Goal: Task Accomplishment & Management: Use online tool/utility

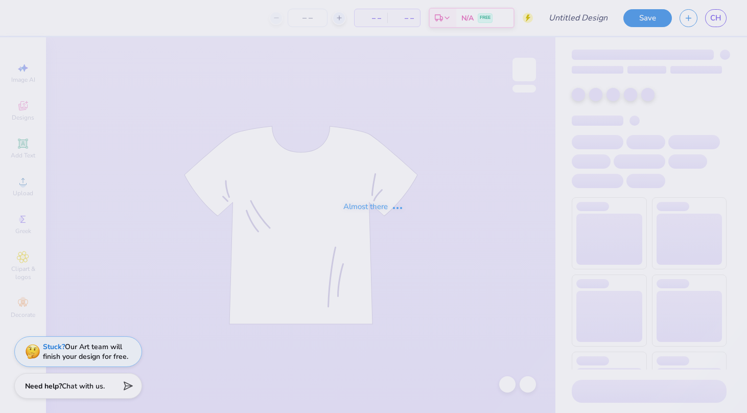
type input "Phi Tau Dad Wknd"
type input "40"
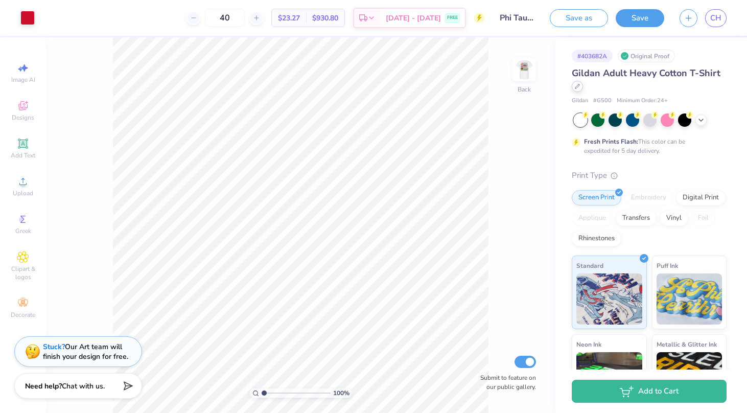
click at [579, 86] on icon at bounding box center [576, 86] width 5 height 5
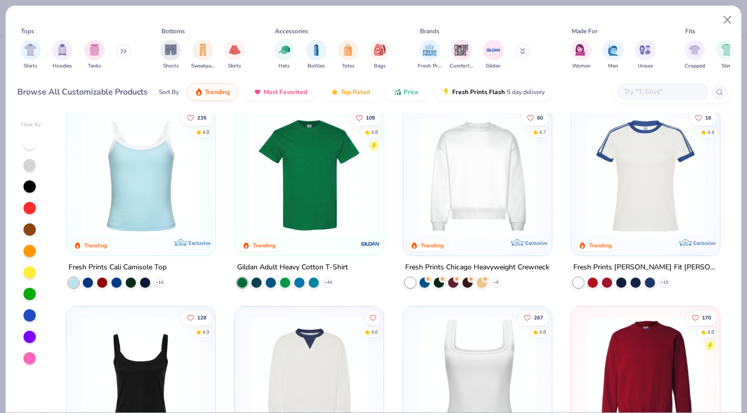
scroll to position [226, 0]
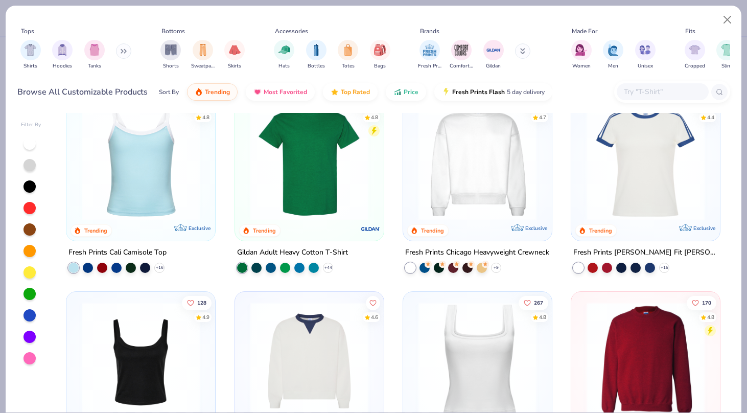
click at [460, 173] on img at bounding box center [477, 161] width 128 height 118
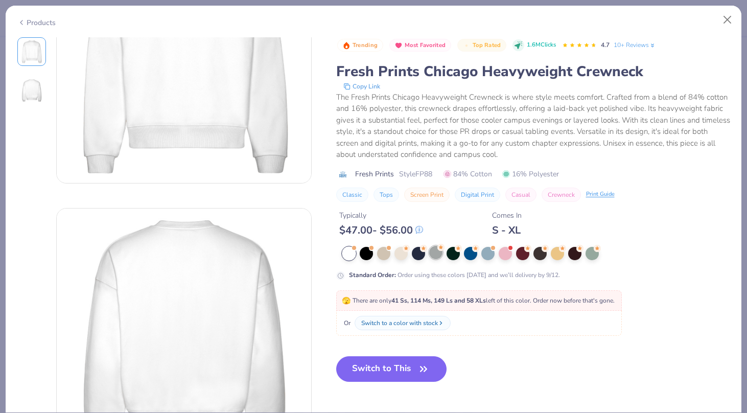
scroll to position [107, 0]
click at [430, 256] on div at bounding box center [435, 252] width 13 height 13
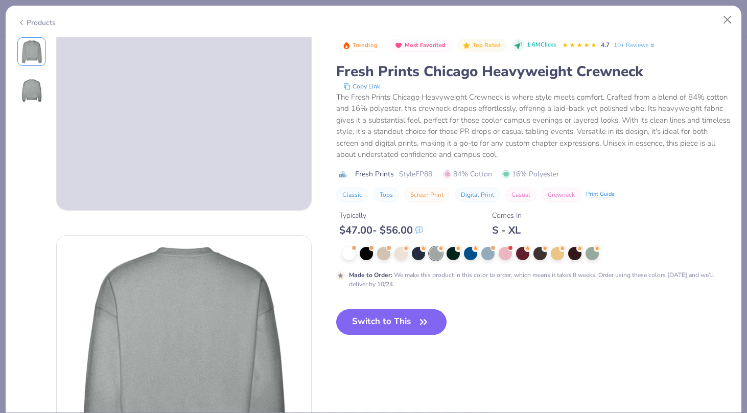
scroll to position [77, 0]
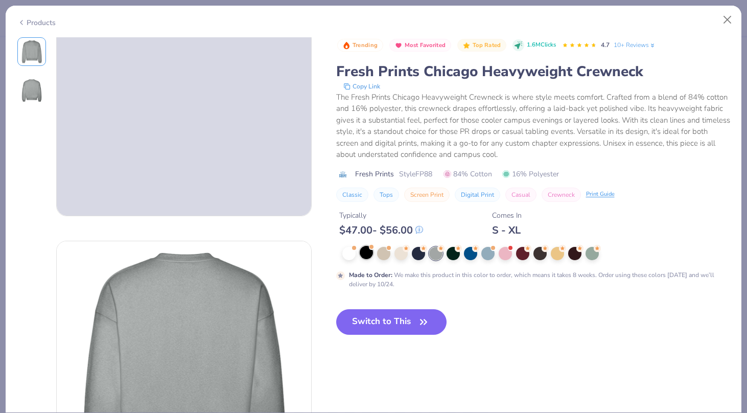
click at [366, 256] on div at bounding box center [365, 252] width 13 height 13
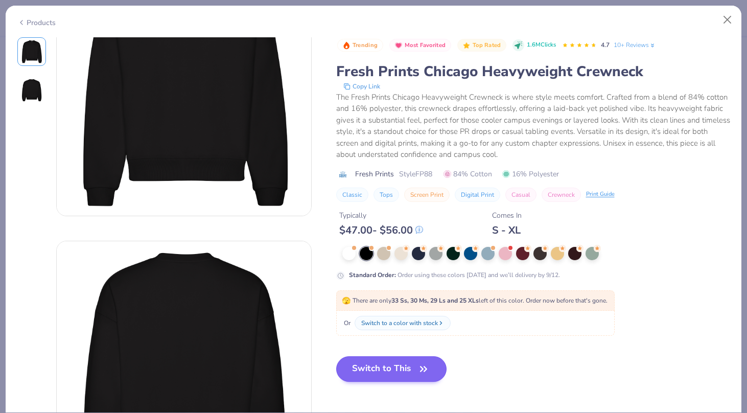
click at [401, 371] on button "Switch to This" at bounding box center [391, 369] width 111 height 26
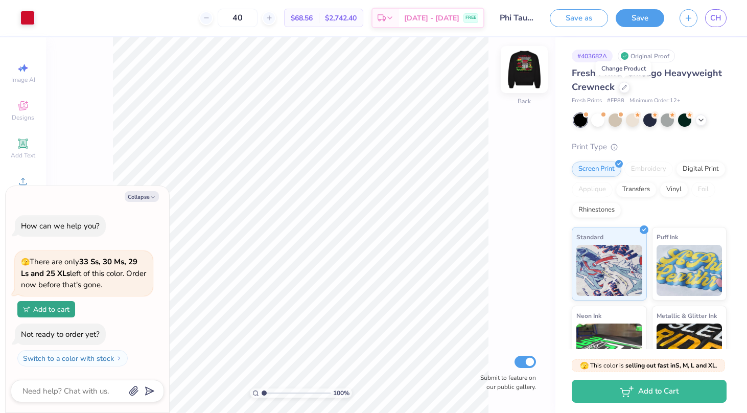
click at [522, 68] on img at bounding box center [523, 69] width 41 height 41
click at [592, 122] on div at bounding box center [597, 118] width 13 height 13
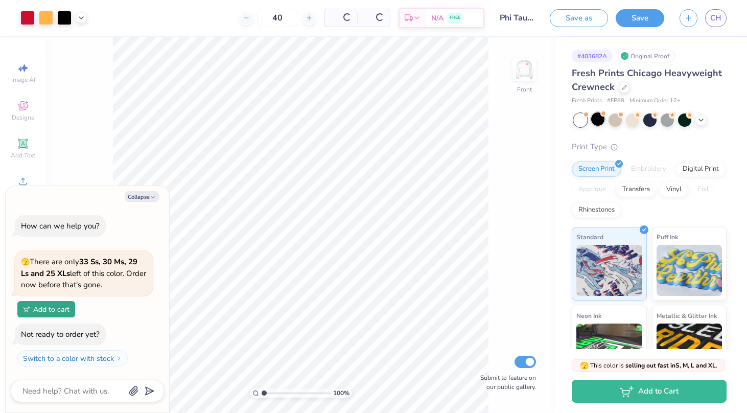
scroll to position [47, 0]
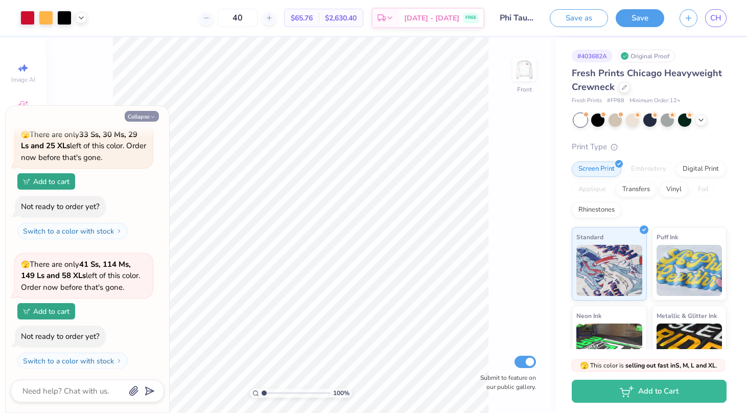
click at [147, 117] on button "Collapse" at bounding box center [142, 116] width 34 height 11
type textarea "x"
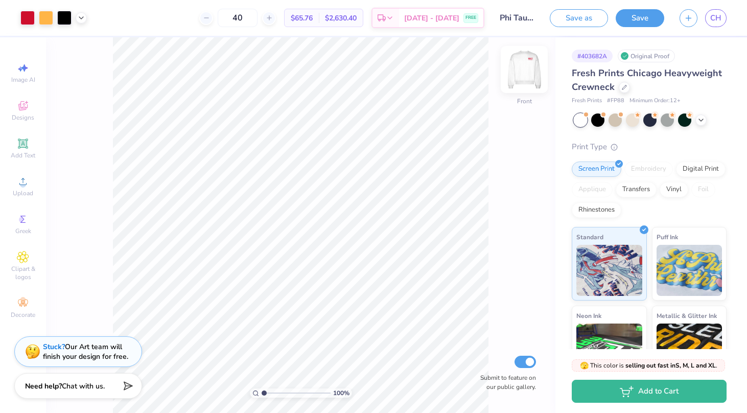
click at [528, 76] on img at bounding box center [523, 69] width 41 height 41
type input "2.75"
click at [633, 13] on button "Save" at bounding box center [639, 17] width 49 height 18
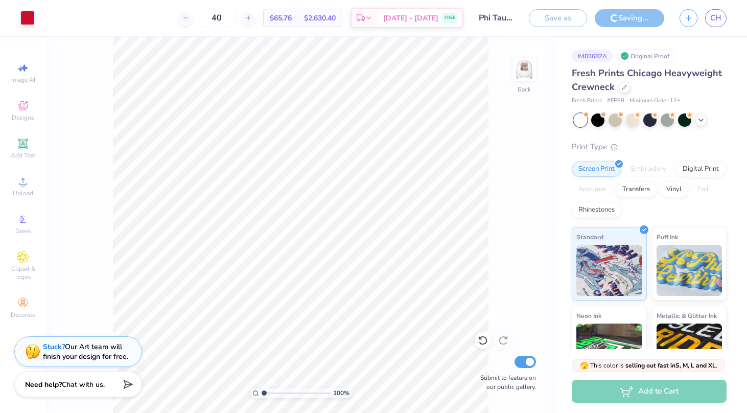
click at [71, 387] on span "Chat with us." at bounding box center [83, 384] width 43 height 10
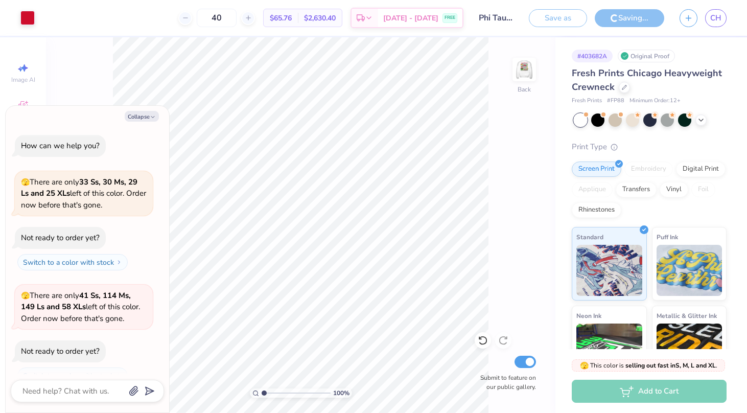
scroll to position [15, 0]
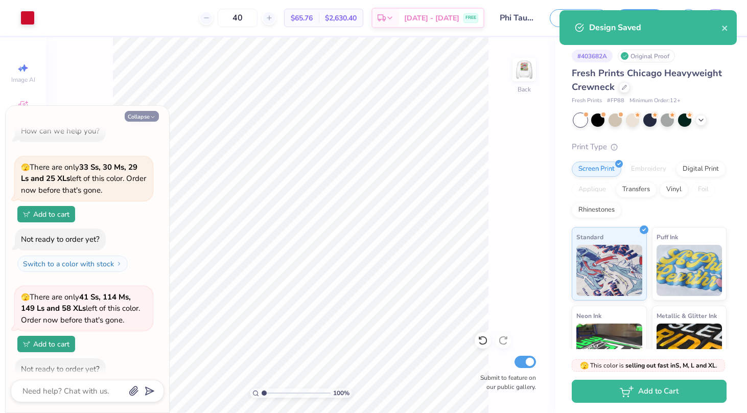
click at [138, 119] on button "Collapse" at bounding box center [142, 116] width 34 height 11
type textarea "x"
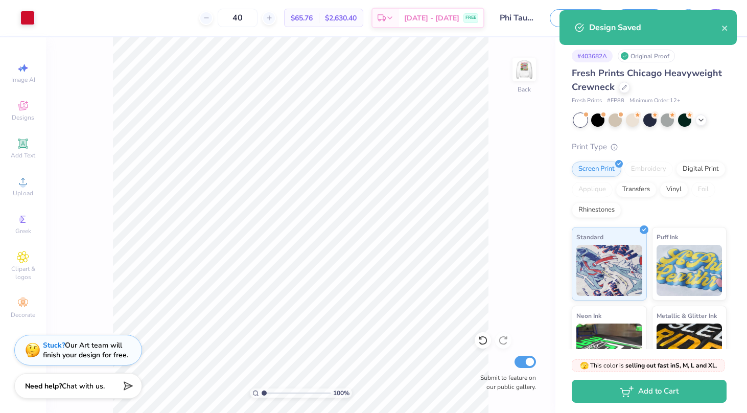
click at [70, 356] on div "Stuck? Our Art team will finish your design for free." at bounding box center [85, 349] width 85 height 19
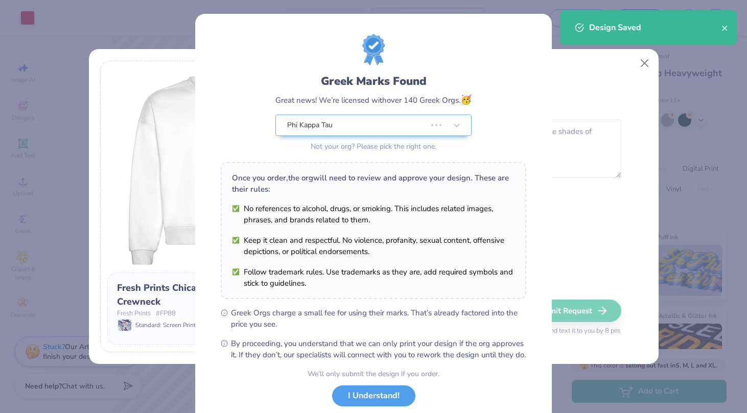
click at [414, 140] on div "Greek Marks Found Great news! We’re licensed with over 140 Greek Orgs. 🥳 Phi Ka…" at bounding box center [373, 197] width 305 height 326
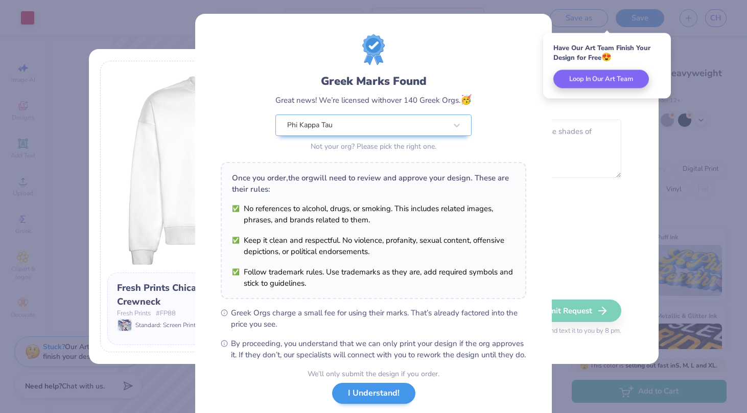
click at [391, 401] on button "I Understand!" at bounding box center [373, 392] width 83 height 21
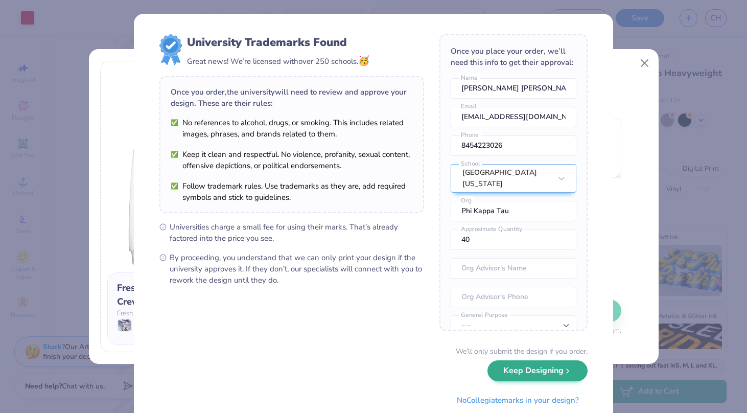
click at [556, 371] on button "Keep Designing" at bounding box center [537, 370] width 100 height 21
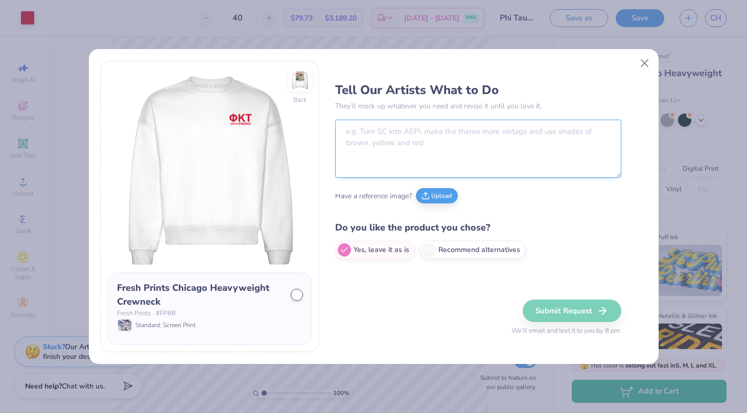
click at [449, 158] on textarea at bounding box center [478, 148] width 286 height 58
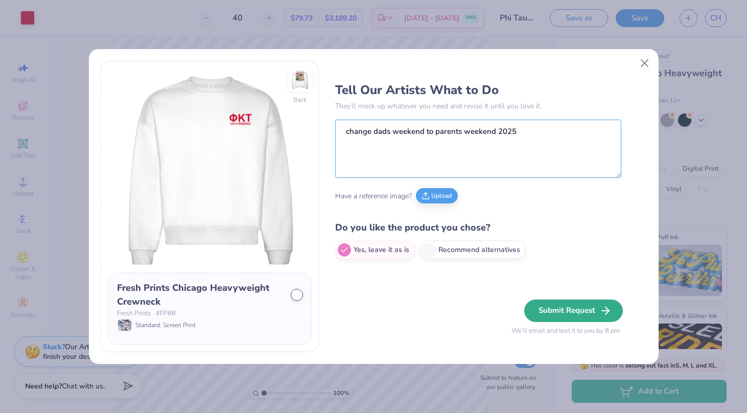
type textarea "change dads weekend to parents weekend 2025"
click at [553, 315] on button "Submit Request" at bounding box center [573, 310] width 99 height 22
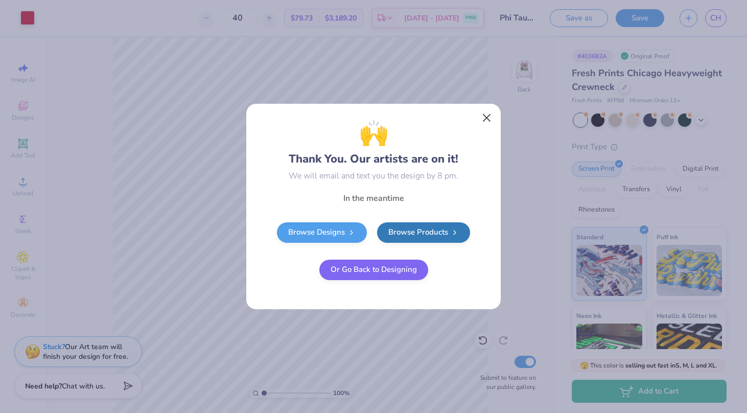
click at [488, 112] on button "Close" at bounding box center [486, 117] width 19 height 19
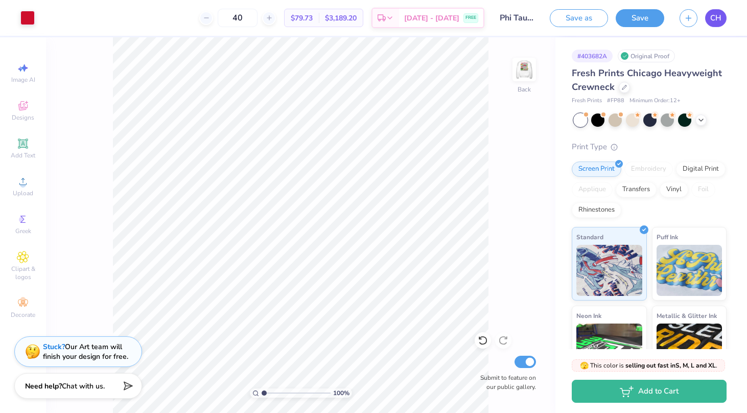
click at [721, 21] on link "CH" at bounding box center [715, 18] width 21 height 18
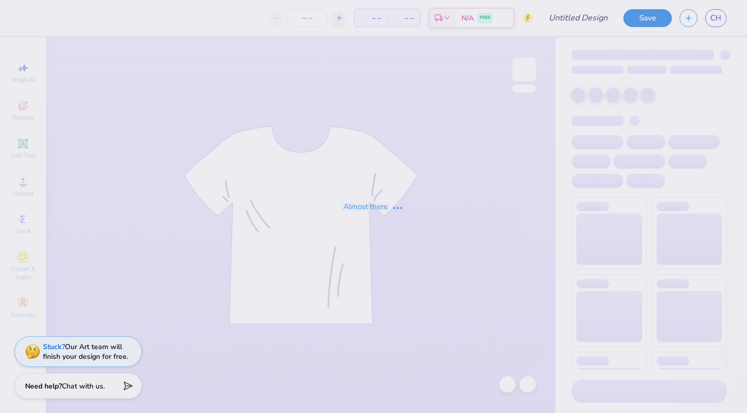
type input "[PERSON_NAME] [PERSON_NAME] : [GEOGRAPHIC_DATA][US_STATE]"
type input "24"
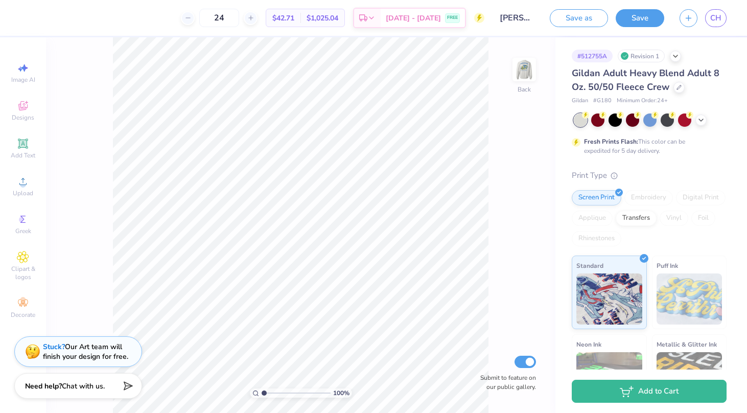
click at [527, 73] on img at bounding box center [524, 69] width 20 height 20
click at [617, 121] on div at bounding box center [614, 118] width 13 height 13
click at [705, 119] on div at bounding box center [700, 118] width 11 height 11
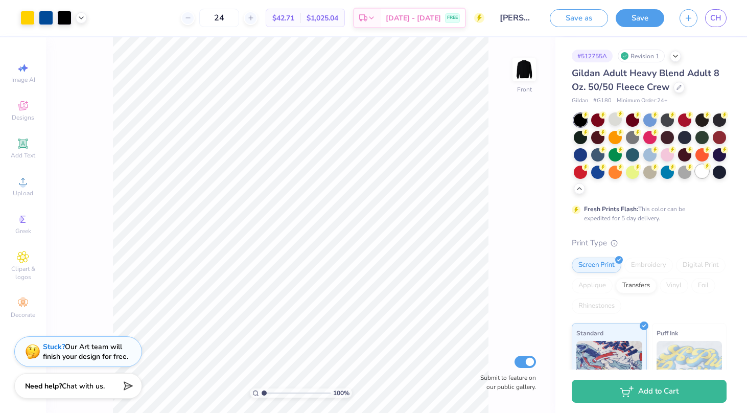
click at [700, 175] on div at bounding box center [701, 170] width 13 height 13
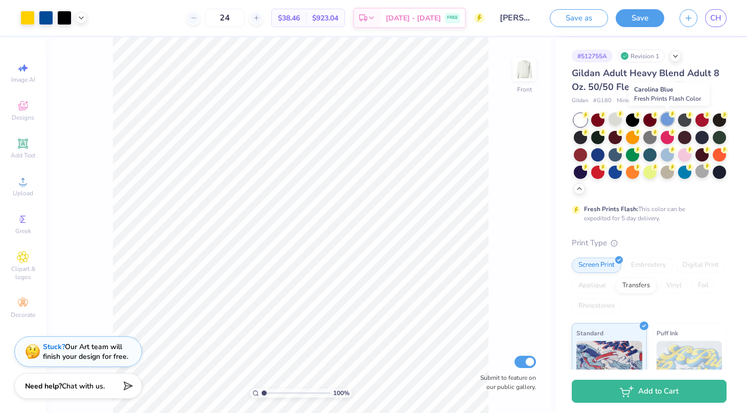
click at [671, 119] on div at bounding box center [666, 118] width 13 height 13
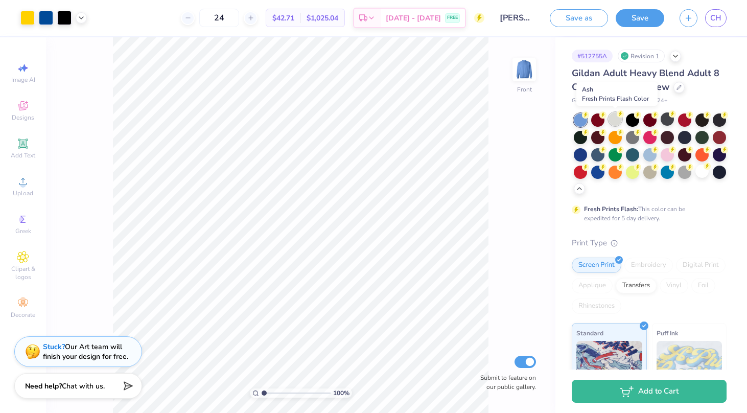
click at [615, 118] on div at bounding box center [614, 118] width 13 height 13
click at [682, 173] on div at bounding box center [684, 170] width 13 height 13
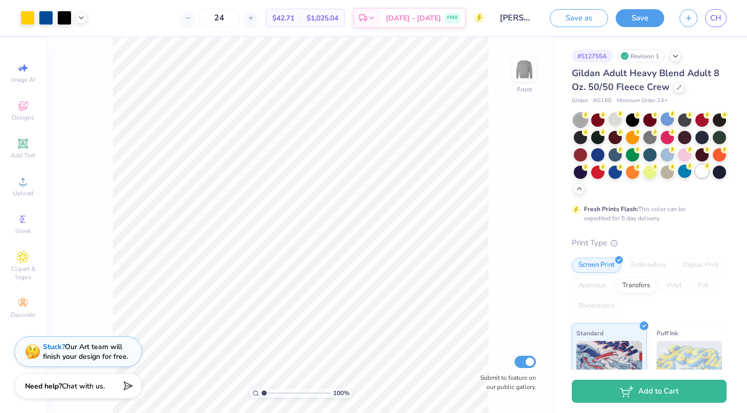
click at [698, 173] on div at bounding box center [701, 170] width 13 height 13
click at [526, 71] on img at bounding box center [523, 69] width 41 height 41
click at [29, 115] on span "Designs" at bounding box center [23, 117] width 22 height 8
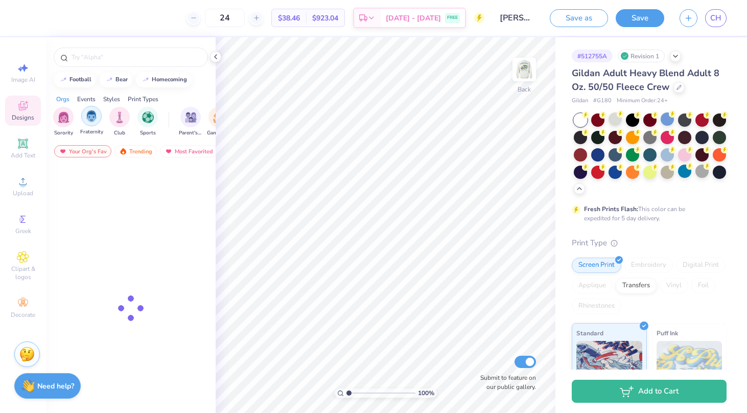
click at [92, 119] on img "filter for Fraternity" at bounding box center [91, 116] width 11 height 12
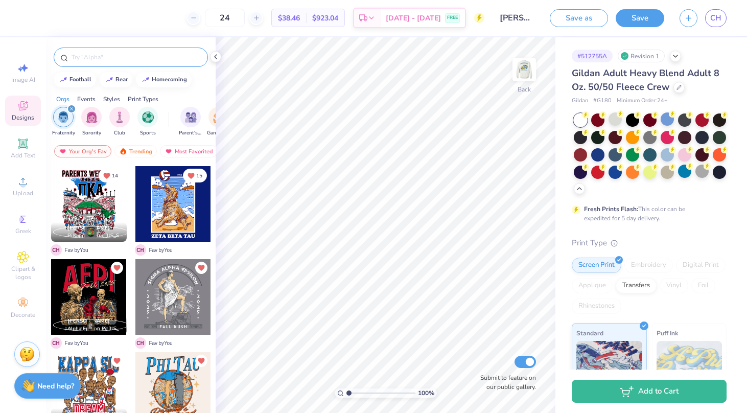
click at [121, 59] on input "text" at bounding box center [135, 57] width 131 height 10
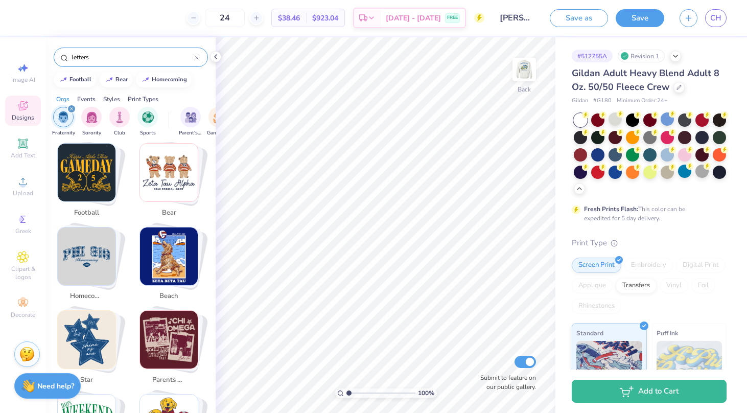
scroll to position [177, 0]
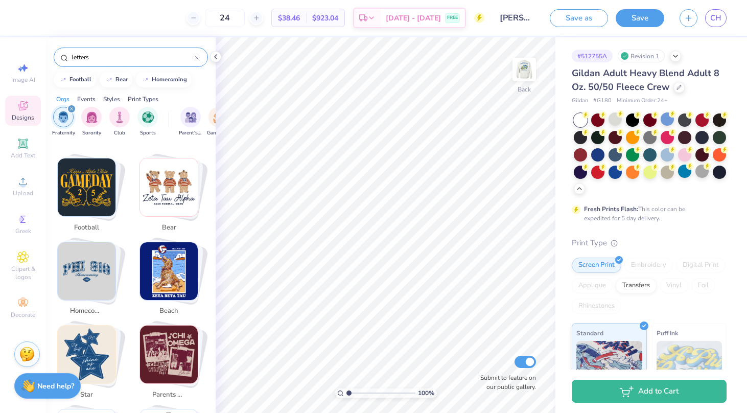
click at [95, 252] on img "Stack Card Button homecoming" at bounding box center [87, 271] width 58 height 58
type input "homecoming"
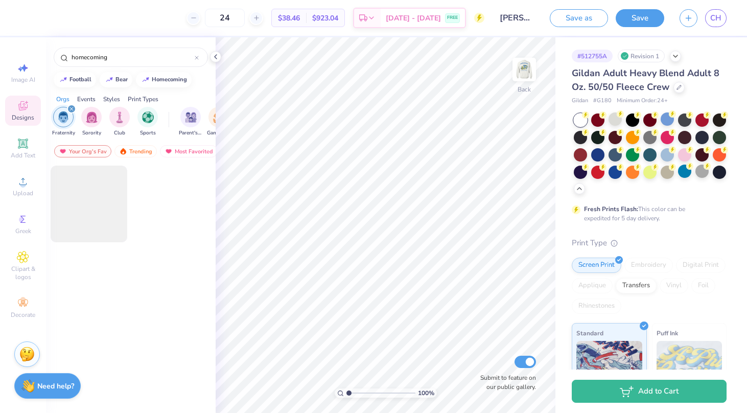
click at [70, 108] on icon "filter for Fraternity" at bounding box center [71, 108] width 3 height 3
click at [92, 114] on img "filter for Fraternity" at bounding box center [91, 116] width 11 height 12
click at [26, 146] on icon at bounding box center [23, 143] width 8 height 8
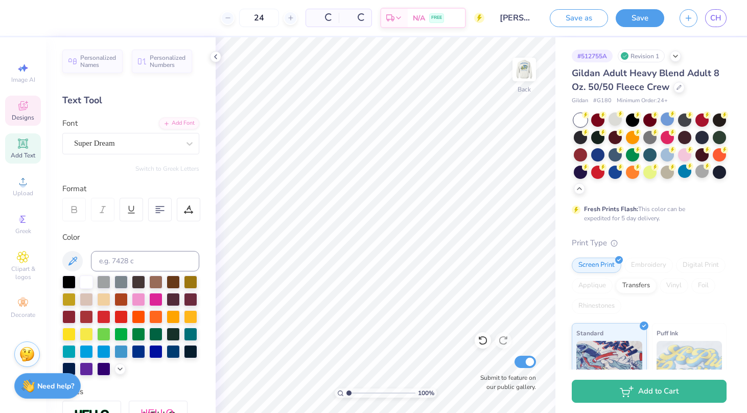
click at [22, 117] on span "Designs" at bounding box center [23, 117] width 22 height 8
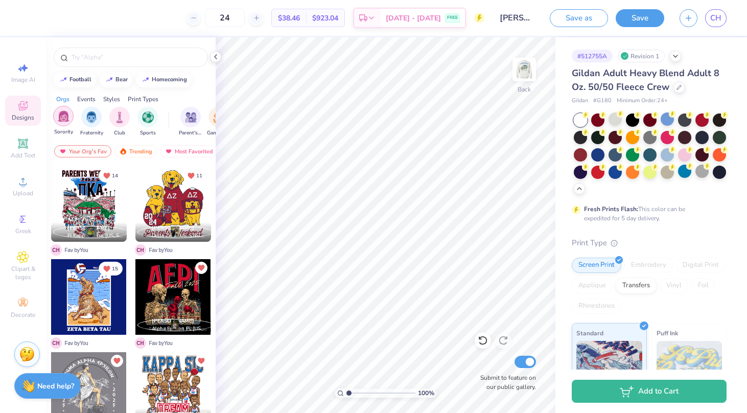
click at [99, 119] on div "filter for Fraternity" at bounding box center [91, 117] width 20 height 20
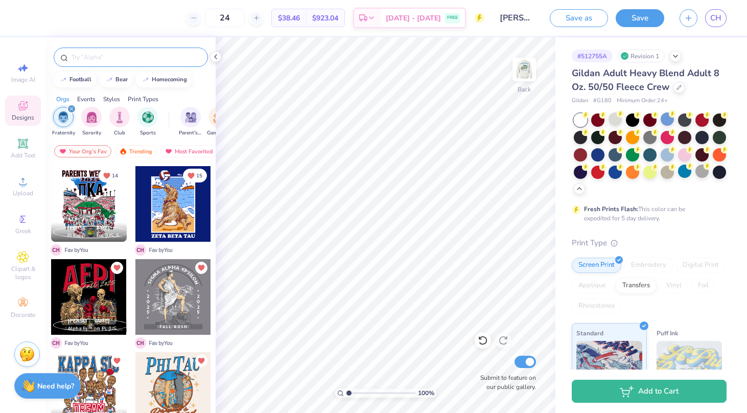
scroll to position [0, 0]
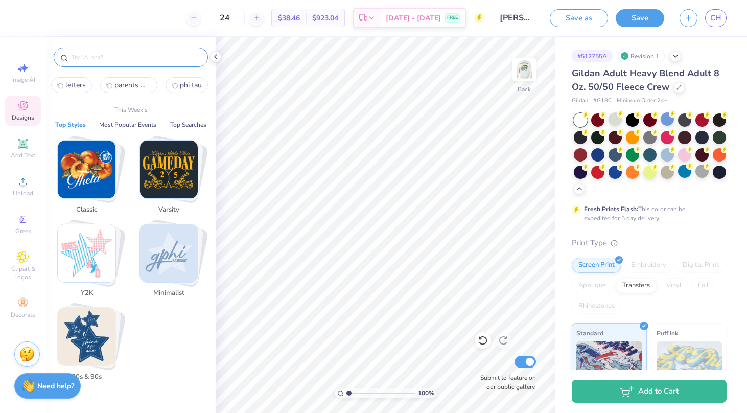
click at [103, 53] on input "text" at bounding box center [135, 57] width 131 height 10
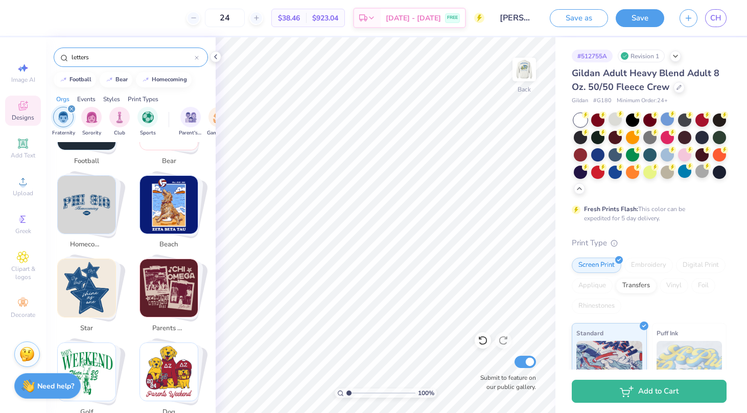
scroll to position [239, 0]
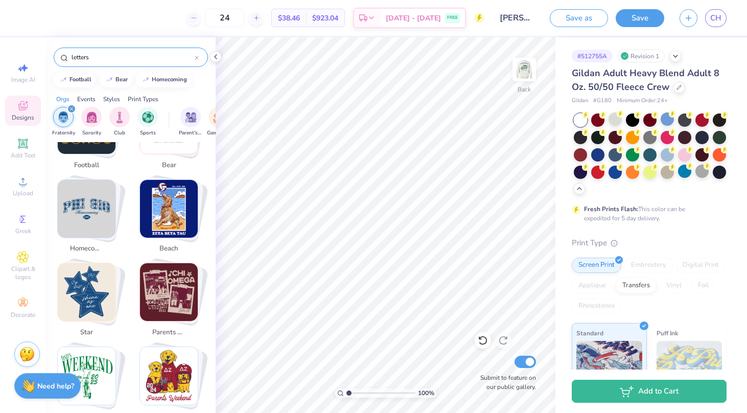
click at [89, 221] on img "Stack Card Button homecoming" at bounding box center [87, 209] width 58 height 58
type input "homecoming"
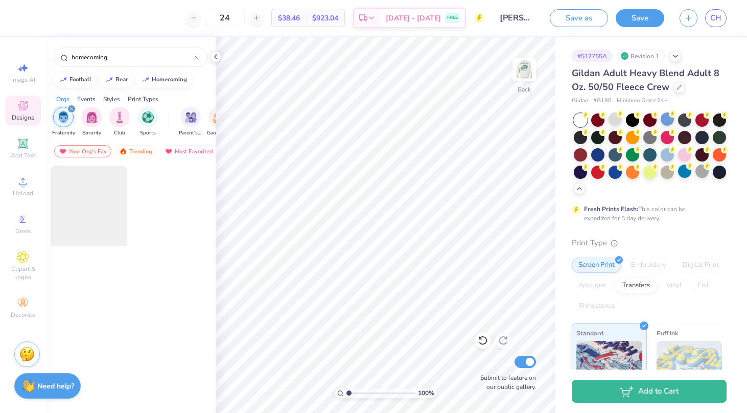
click at [113, 229] on div at bounding box center [88, 204] width 84 height 84
click at [132, 153] on div "Trending" at bounding box center [135, 151] width 42 height 12
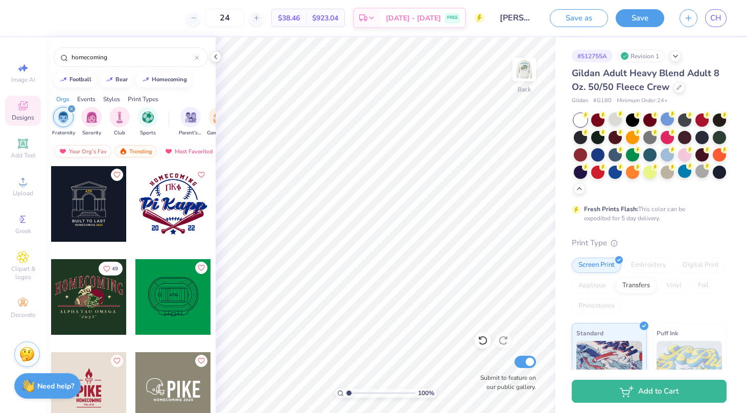
click at [90, 148] on div "Your Org's Fav" at bounding box center [82, 151] width 57 height 12
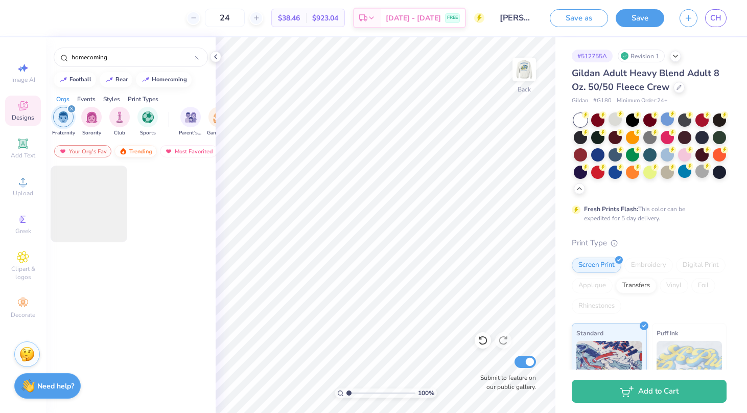
click at [138, 151] on div "Trending" at bounding box center [135, 151] width 42 height 12
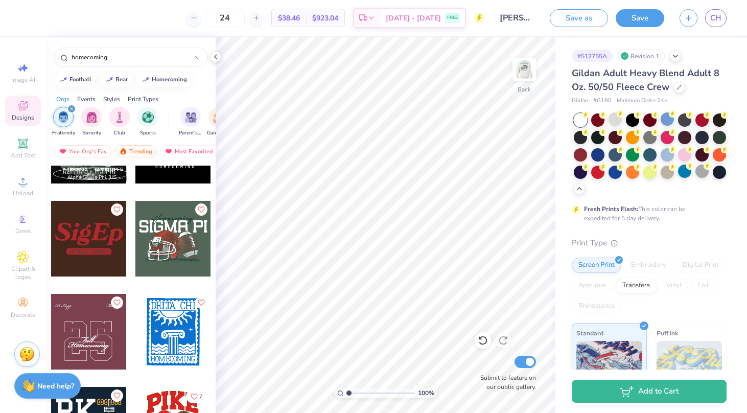
scroll to position [439, 0]
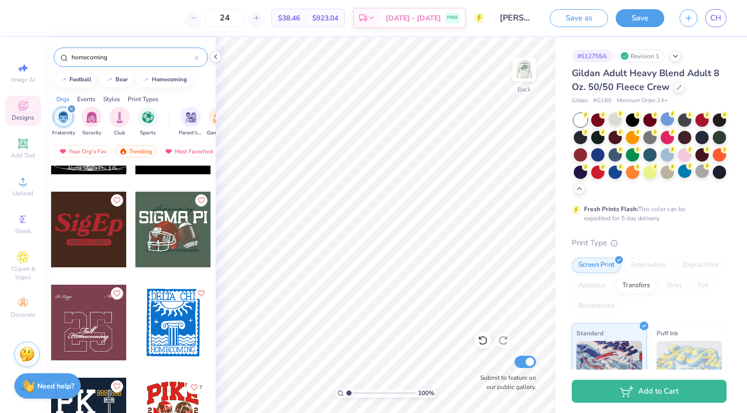
click at [196, 59] on icon at bounding box center [196, 57] width 3 height 3
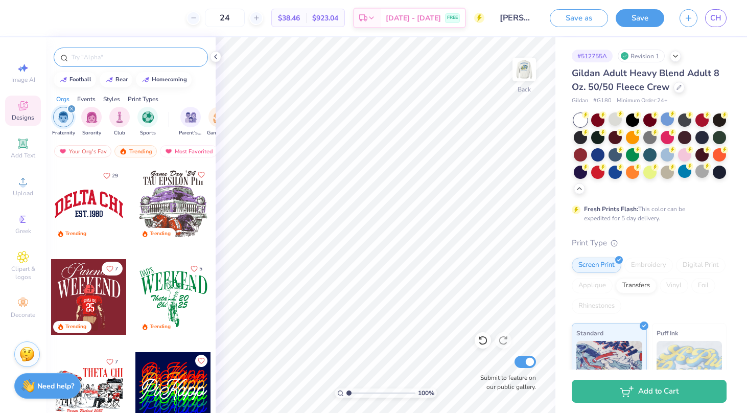
click at [117, 58] on input "text" at bounding box center [135, 57] width 131 height 10
type input "letters"
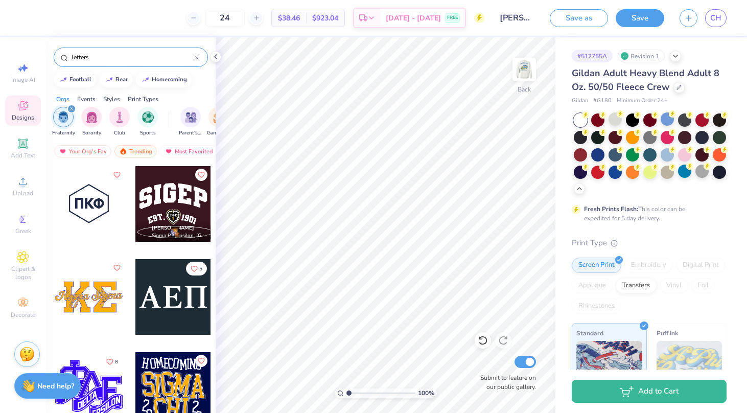
scroll to position [0, 0]
click at [101, 319] on div at bounding box center [89, 297] width 76 height 76
type input "4.29"
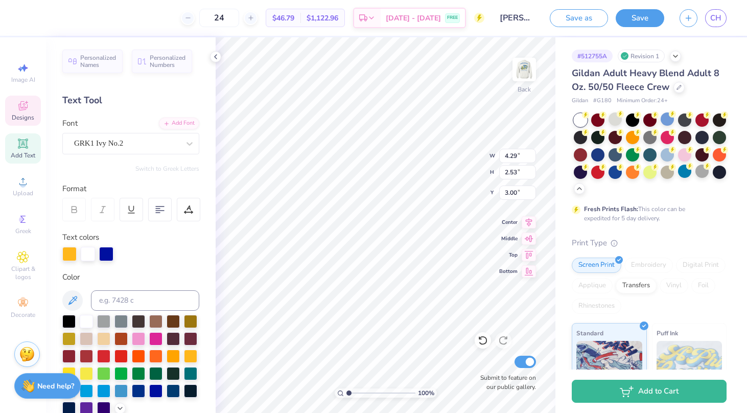
type textarea "K"
type textarea "k"
type textarea "o"
type textarea "pkt"
type input "5.54"
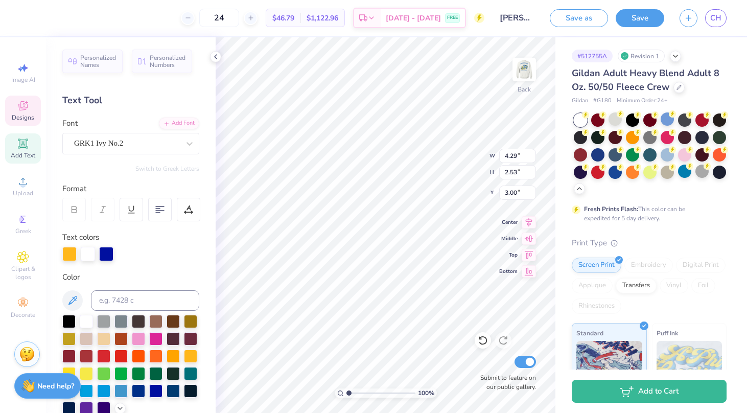
type input "1.48"
type input "3.69"
type textarea "K"
type textarea "Phi Tau"
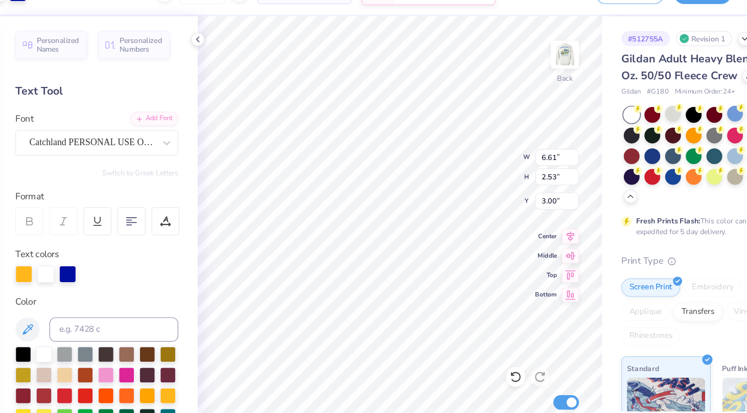
type input "3.80"
type input "1.45"
type input "4.08"
type input "4.52"
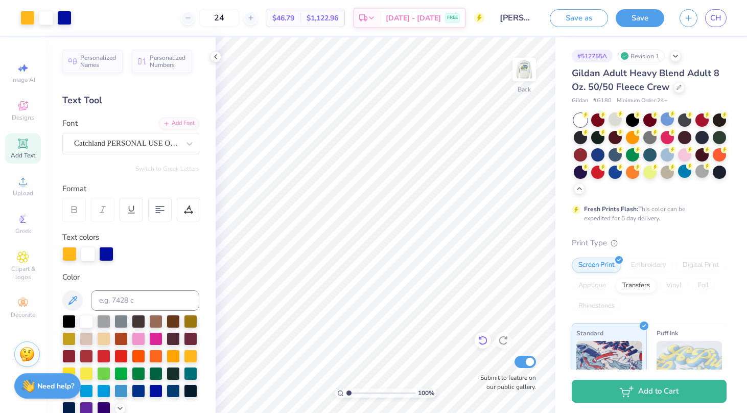
click at [483, 333] on div at bounding box center [482, 340] width 16 height 16
type input "3.55"
click at [523, 70] on img at bounding box center [523, 69] width 41 height 41
click at [524, 70] on img at bounding box center [523, 69] width 41 height 41
click at [25, 15] on div at bounding box center [27, 17] width 14 height 14
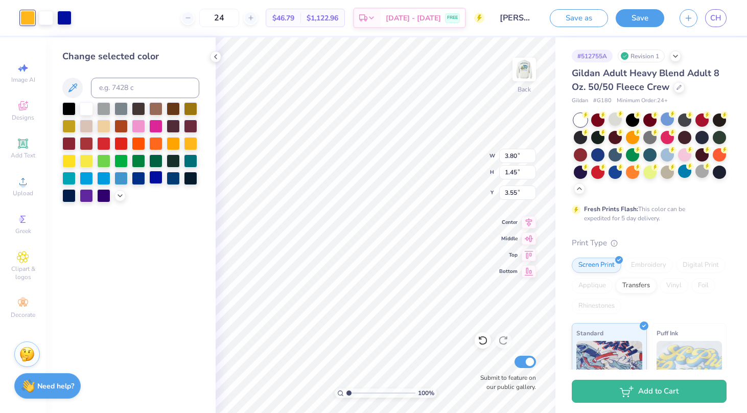
click at [156, 183] on div at bounding box center [155, 177] width 13 height 13
click at [118, 198] on icon at bounding box center [120, 194] width 8 height 8
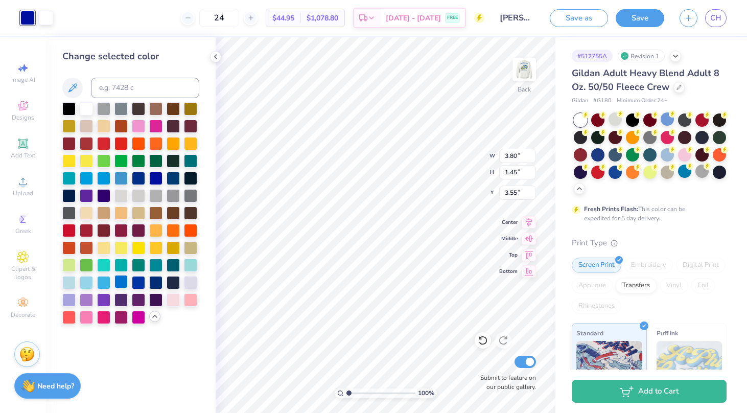
click at [123, 286] on div at bounding box center [120, 281] width 13 height 13
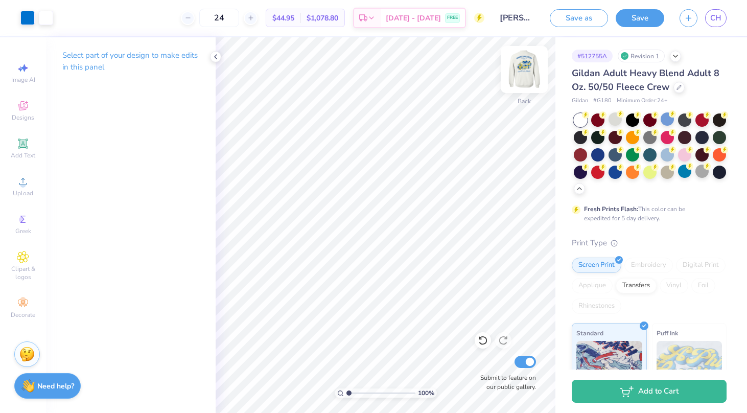
click at [520, 73] on img at bounding box center [523, 69] width 41 height 41
click at [521, 73] on img at bounding box center [523, 69] width 41 height 41
click at [28, 18] on div at bounding box center [27, 17] width 14 height 14
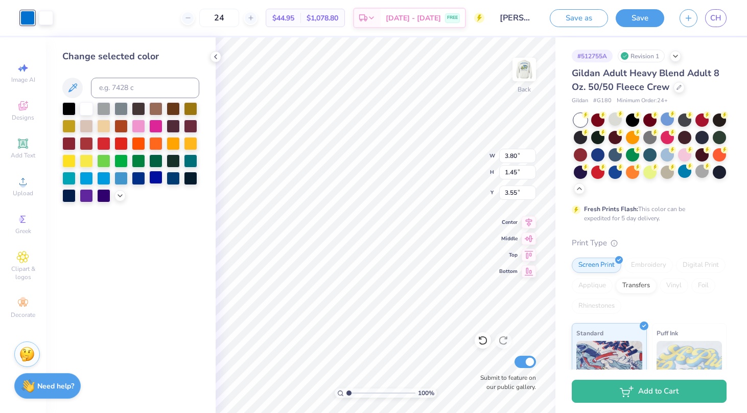
click at [154, 179] on div at bounding box center [155, 177] width 13 height 13
click at [137, 181] on div at bounding box center [138, 177] width 13 height 13
click at [153, 180] on div at bounding box center [155, 177] width 13 height 13
click at [121, 199] on icon at bounding box center [120, 194] width 8 height 8
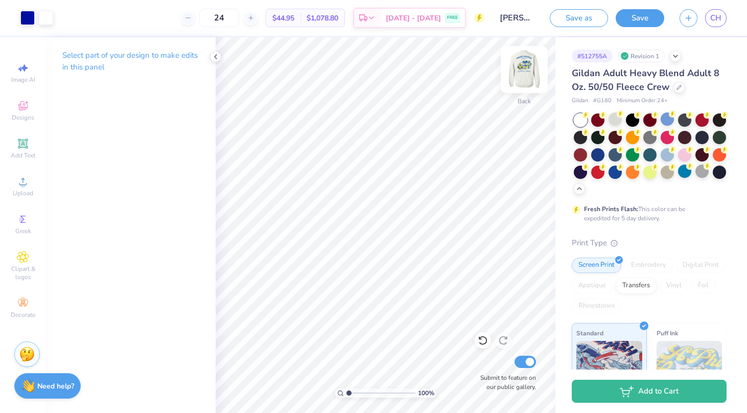
click at [516, 71] on img at bounding box center [523, 69] width 41 height 41
click at [45, 19] on div at bounding box center [46, 17] width 14 height 14
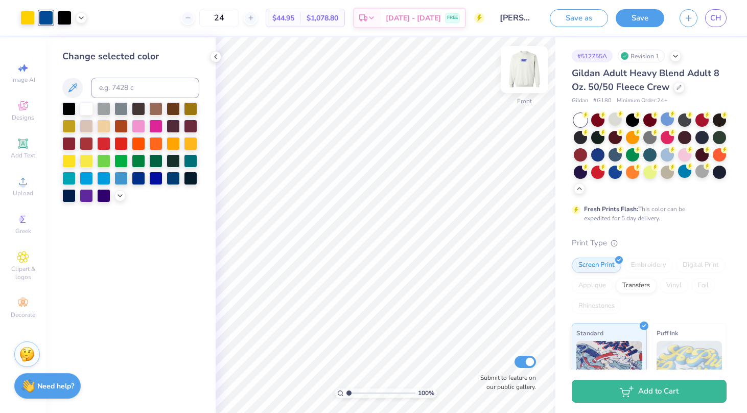
click at [531, 73] on img at bounding box center [523, 69] width 41 height 41
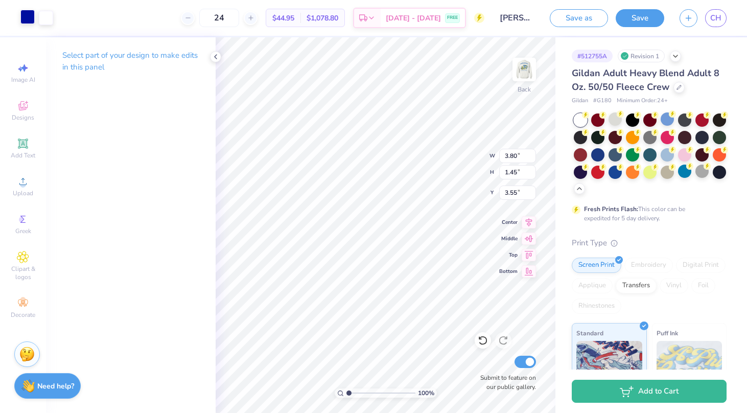
click at [28, 16] on div at bounding box center [27, 17] width 14 height 14
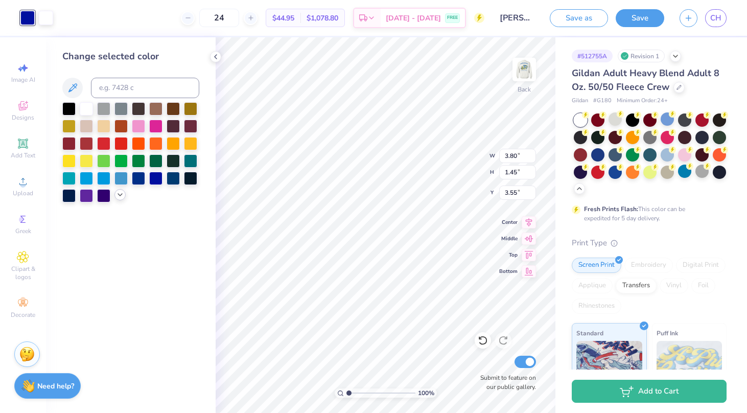
click at [120, 199] on icon at bounding box center [120, 194] width 8 height 8
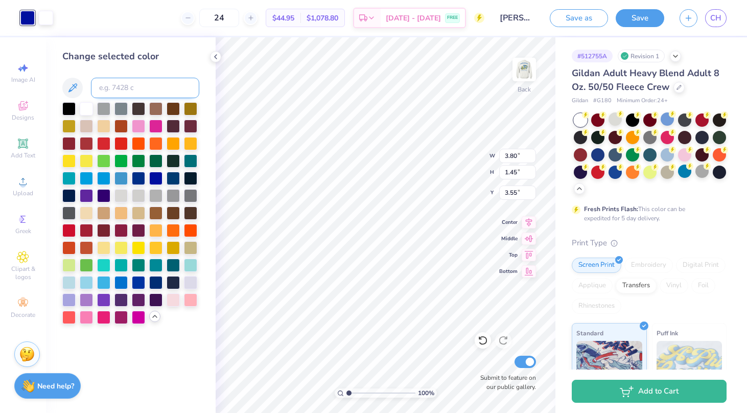
click at [147, 87] on input at bounding box center [145, 88] width 108 height 20
type input "2954"
drag, startPoint x: 131, startPoint y: 90, endPoint x: 94, endPoint y: 72, distance: 41.3
click at [94, 78] on input "2954" at bounding box center [145, 88] width 108 height 20
type input "="
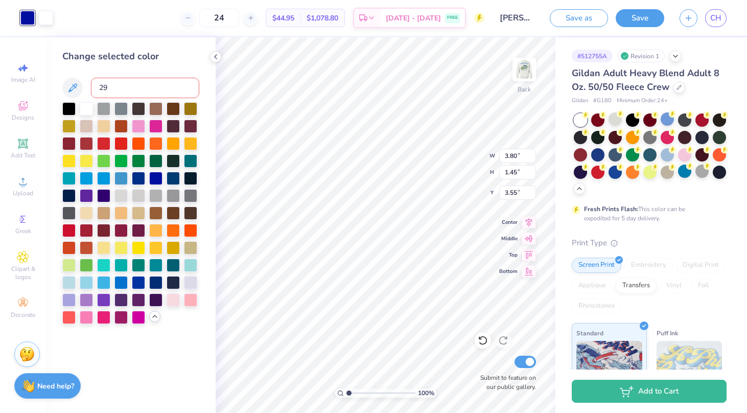
type input "2"
click at [104, 382] on div "Change selected color 2954 c" at bounding box center [131, 224] width 170 height 375
click at [75, 82] on icon at bounding box center [72, 88] width 12 height 12
click at [127, 87] on input "2954 c" at bounding box center [145, 88] width 108 height 20
type input "2954"
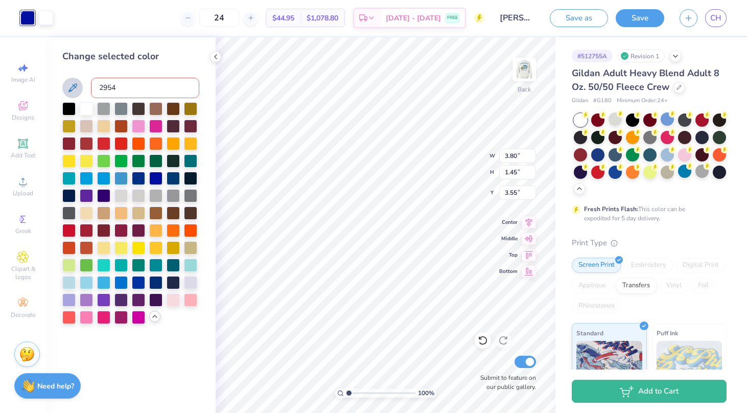
click at [77, 80] on button at bounding box center [72, 88] width 20 height 20
drag, startPoint x: 126, startPoint y: 88, endPoint x: 67, endPoint y: 79, distance: 60.0
click at [70, 83] on div "2954" at bounding box center [130, 88] width 137 height 20
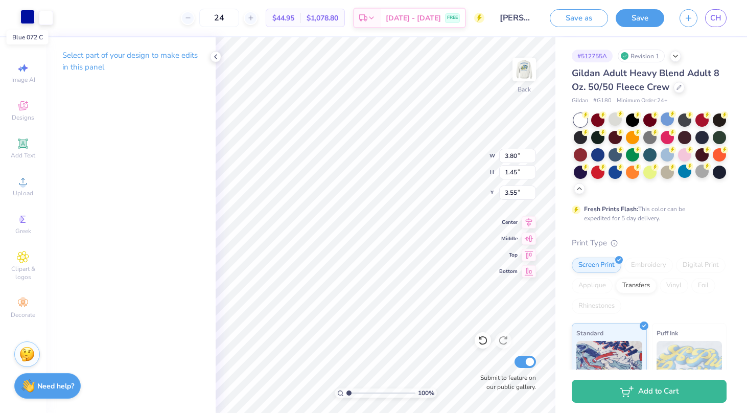
click at [27, 17] on div at bounding box center [27, 17] width 14 height 14
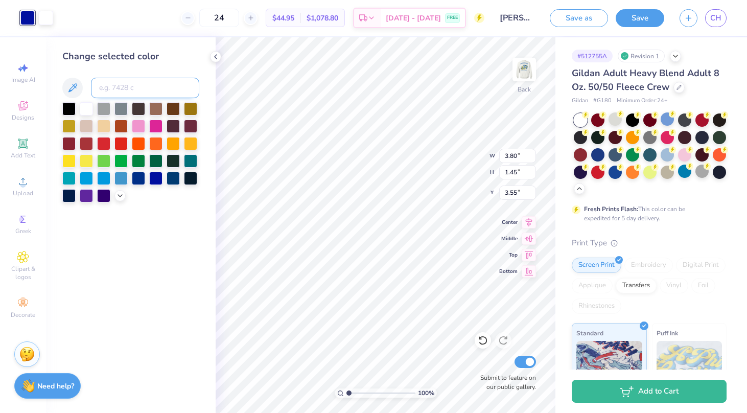
click at [116, 89] on input at bounding box center [145, 88] width 108 height 20
type input "e.g. 2954"
click at [122, 200] on div at bounding box center [119, 194] width 11 height 11
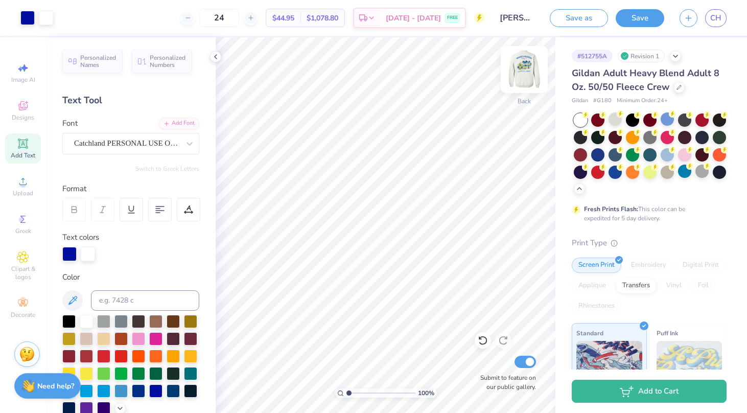
click at [518, 75] on img at bounding box center [523, 69] width 41 height 41
click at [48, 14] on div at bounding box center [46, 17] width 14 height 14
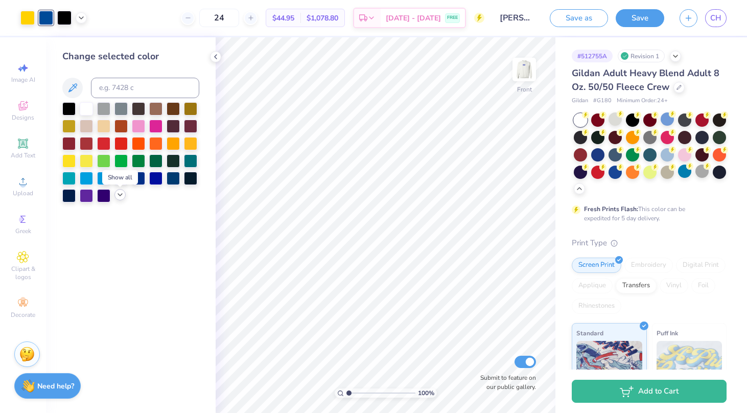
click at [121, 198] on icon at bounding box center [120, 194] width 8 height 8
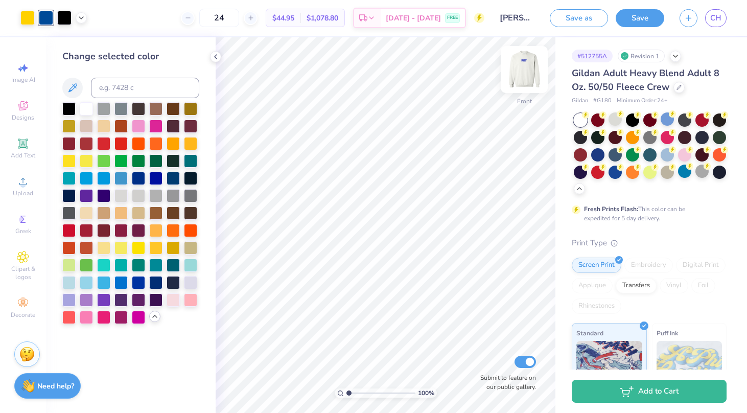
click at [530, 73] on img at bounding box center [523, 69] width 41 height 41
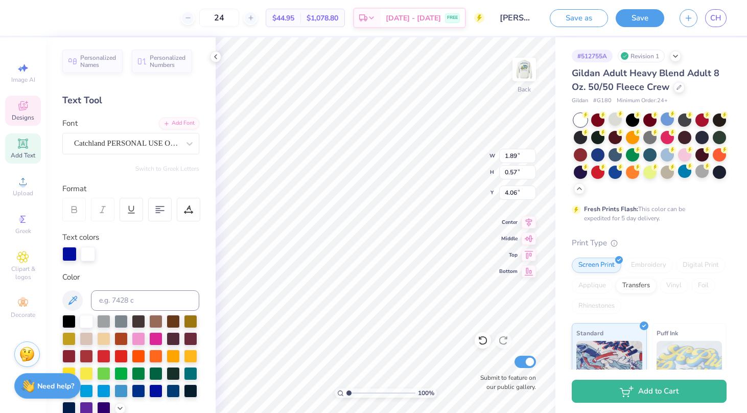
type input "5.01"
type textarea "P"
type textarea "Parents Weekend"
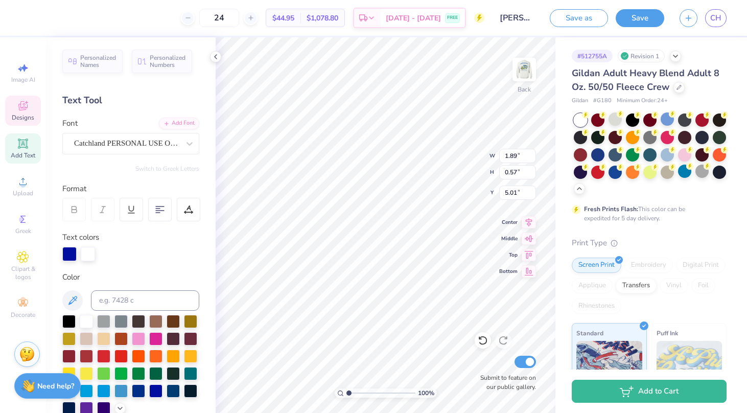
scroll to position [0, 3]
type input "5.01"
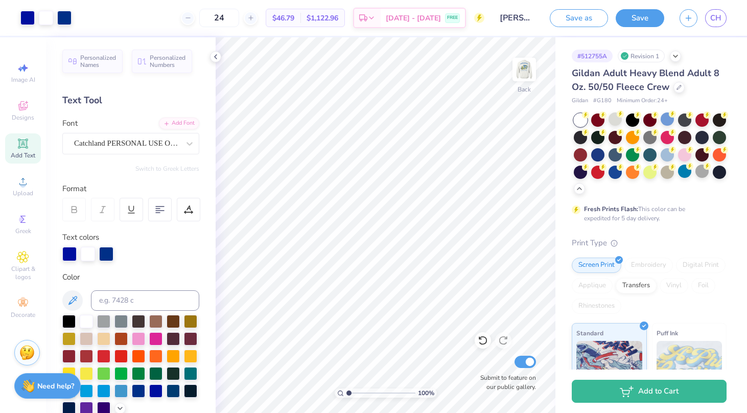
click at [24, 351] on img at bounding box center [26, 352] width 15 height 15
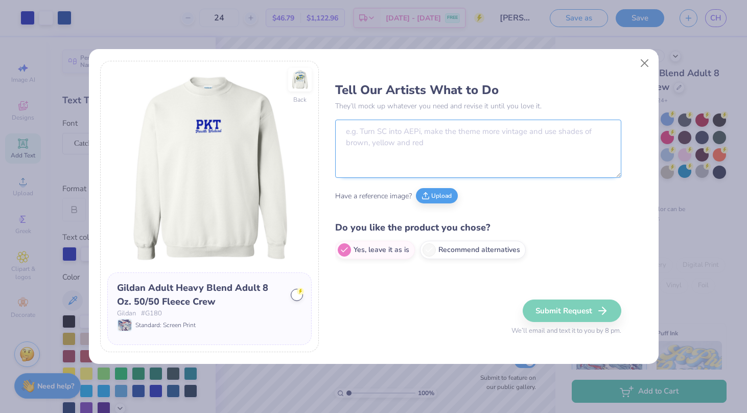
click at [368, 151] on textarea at bounding box center [478, 148] width 286 height 58
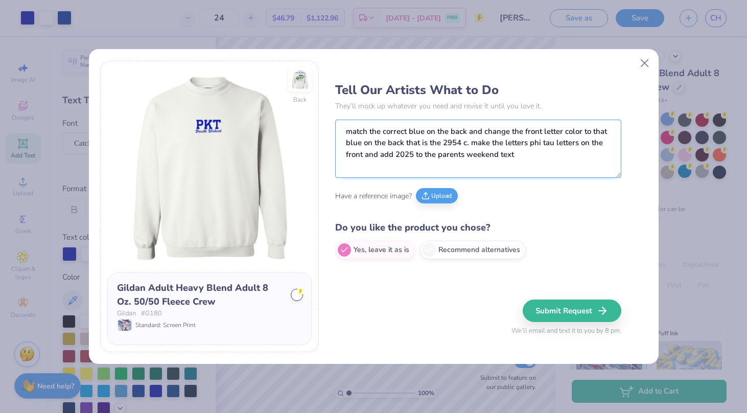
click at [561, 131] on textarea "match the correct blue on the back and change the front letter color to that bl…" at bounding box center [478, 148] width 286 height 58
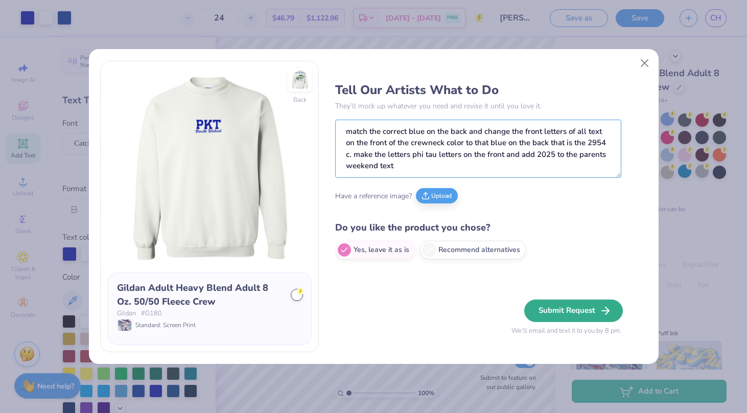
type textarea "match the correct blue on the back and change the front letters of all text on …"
click at [566, 317] on button "Submit Request" at bounding box center [573, 310] width 99 height 22
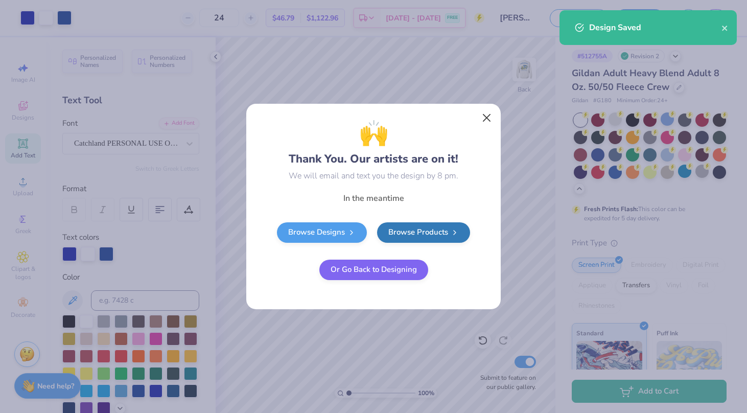
click at [488, 117] on button "Close" at bounding box center [486, 117] width 19 height 19
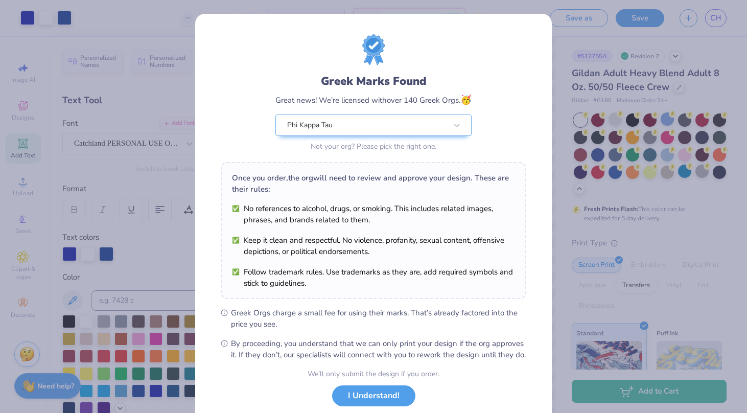
click at [712, 20] on div "Design Saved" at bounding box center [647, 31] width 181 height 46
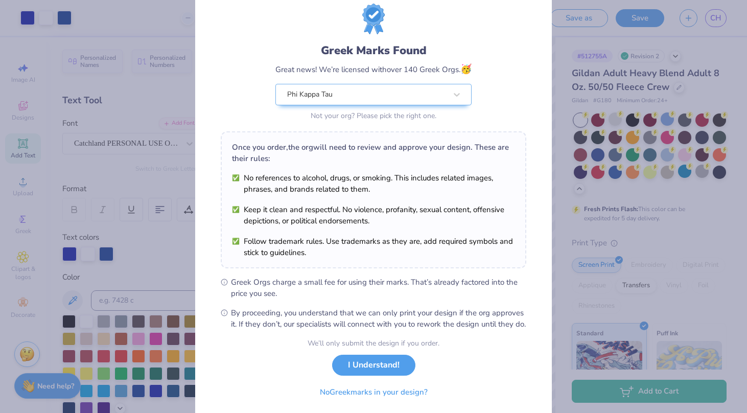
click at [392, 370] on button "I Understand!" at bounding box center [373, 364] width 83 height 21
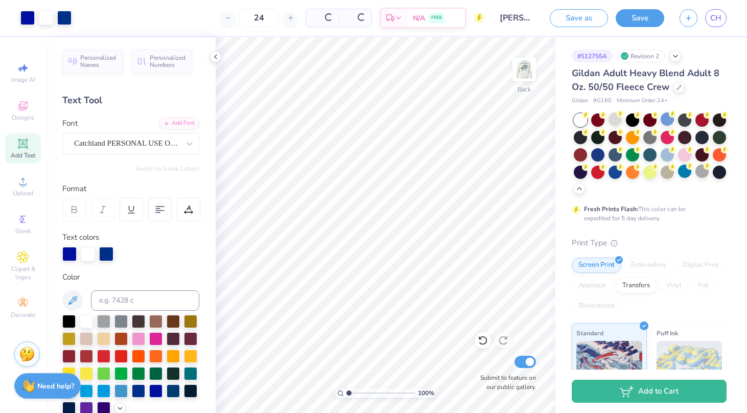
scroll to position [0, 0]
click at [714, 25] on link "CH" at bounding box center [715, 18] width 21 height 18
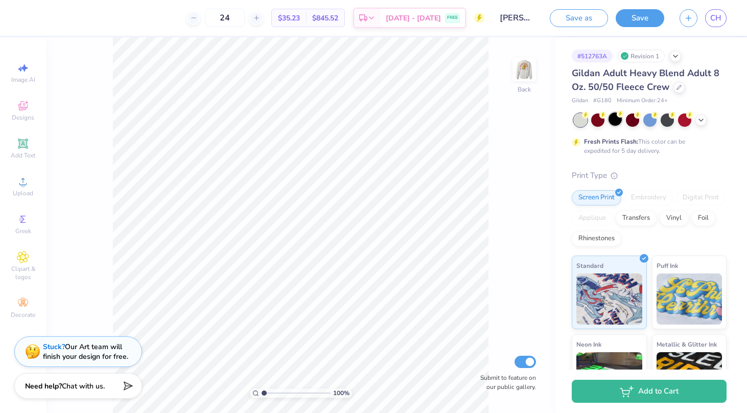
click at [615, 119] on div at bounding box center [614, 118] width 13 height 13
click at [514, 66] on img at bounding box center [523, 69] width 41 height 41
click at [526, 72] on img at bounding box center [523, 69] width 41 height 41
click at [613, 121] on div at bounding box center [614, 118] width 13 height 13
click at [522, 75] on img at bounding box center [523, 69] width 41 height 41
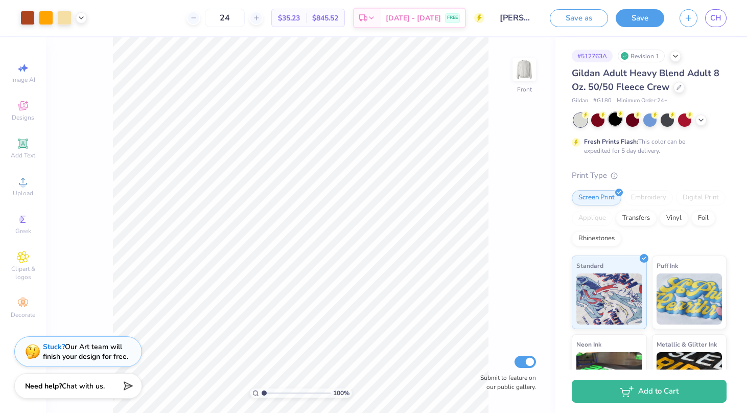
click at [617, 121] on div at bounding box center [614, 118] width 13 height 13
click at [28, 18] on div at bounding box center [27, 17] width 14 height 14
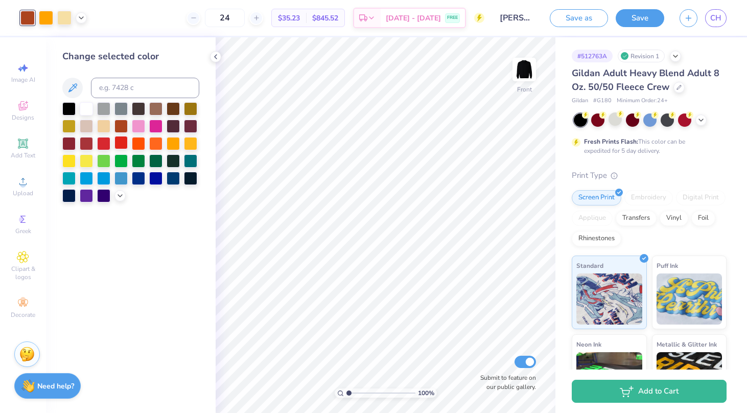
click at [119, 143] on div at bounding box center [120, 142] width 13 height 13
click at [108, 142] on div at bounding box center [103, 142] width 13 height 13
click at [484, 339] on icon at bounding box center [482, 340] width 10 height 10
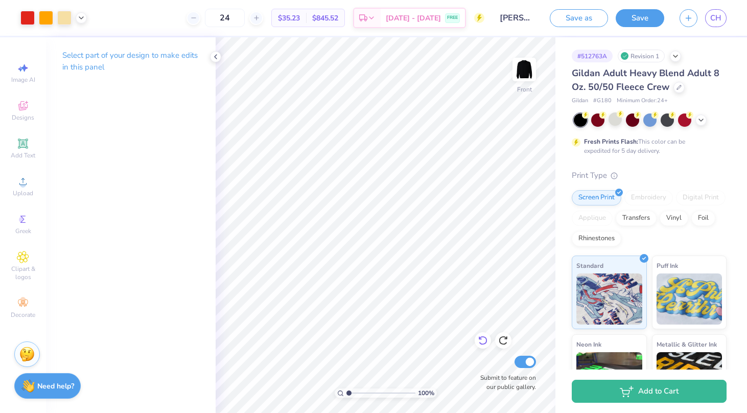
click at [484, 339] on icon at bounding box center [482, 340] width 10 height 10
click at [505, 341] on icon at bounding box center [503, 340] width 10 height 10
click at [483, 337] on icon at bounding box center [482, 340] width 9 height 9
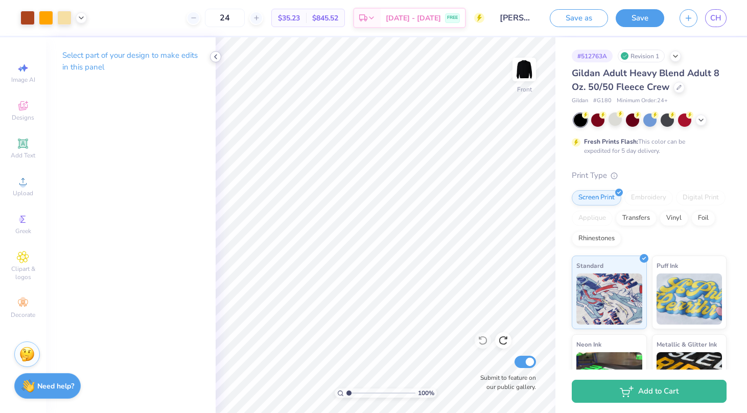
click at [217, 58] on icon at bounding box center [215, 57] width 8 height 8
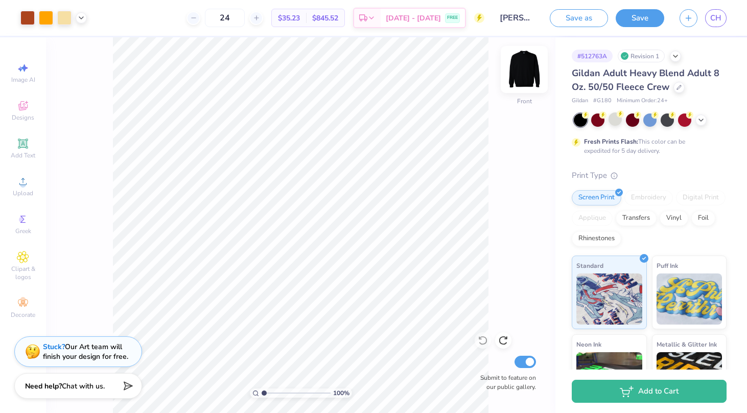
click at [517, 66] on img at bounding box center [523, 69] width 41 height 41
click at [27, 153] on span "Add Text" at bounding box center [23, 155] width 25 height 8
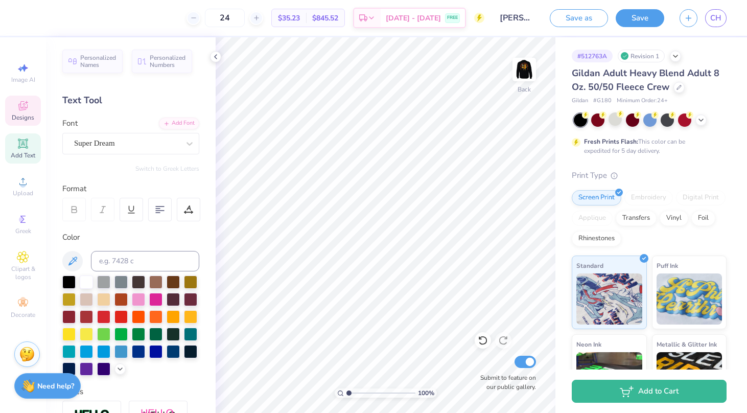
click at [27, 118] on span "Designs" at bounding box center [23, 117] width 22 height 8
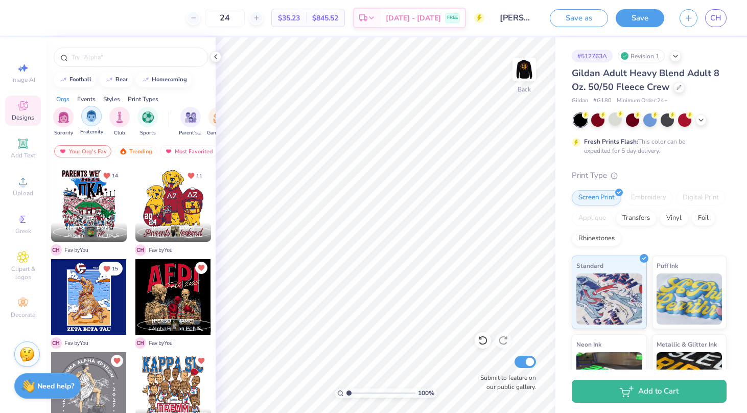
click at [89, 124] on div "filter for Fraternity" at bounding box center [91, 116] width 20 height 20
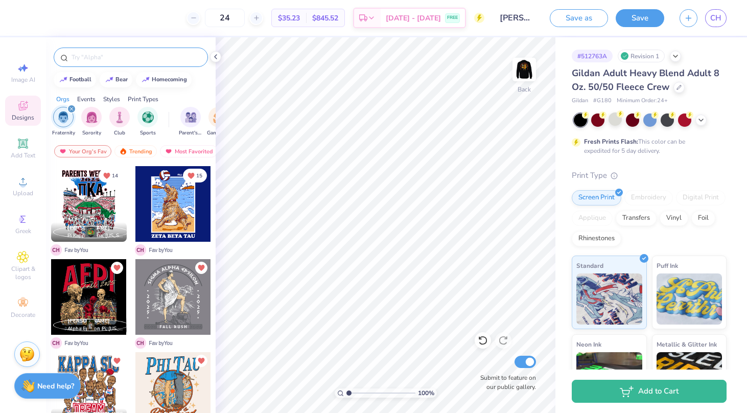
click at [85, 61] on input "text" at bounding box center [135, 57] width 131 height 10
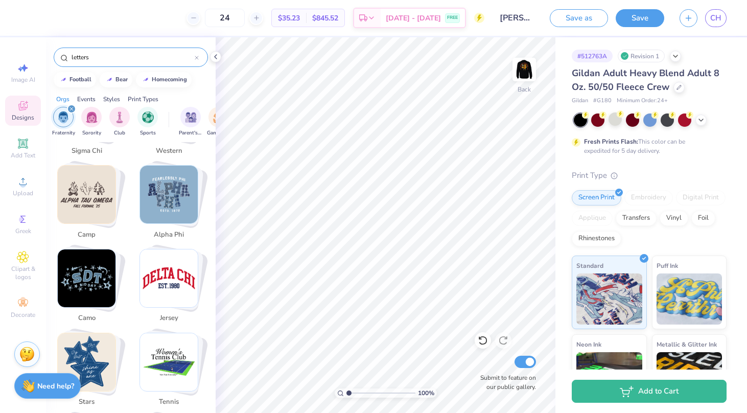
scroll to position [681, 0]
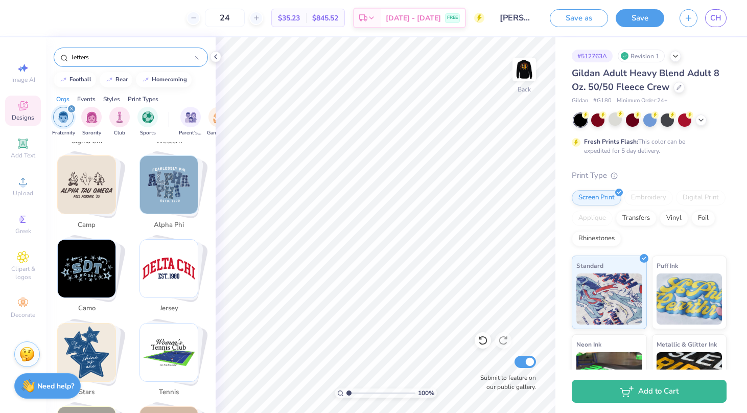
click at [168, 256] on img "Stack Card Button jersey" at bounding box center [169, 268] width 58 height 58
click at [183, 266] on img "Stack Card Button jersey" at bounding box center [169, 268] width 58 height 58
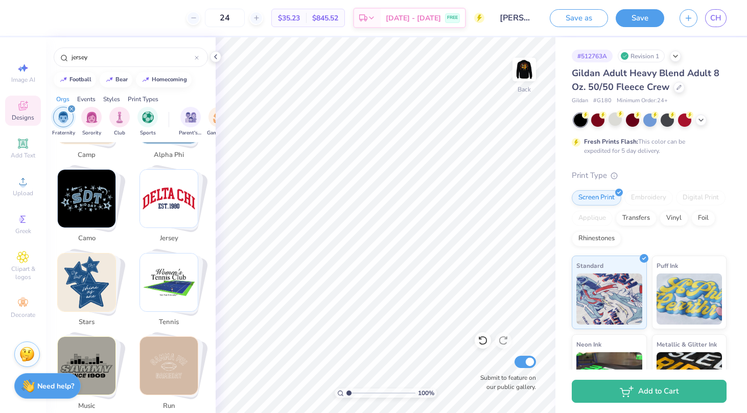
scroll to position [723, 0]
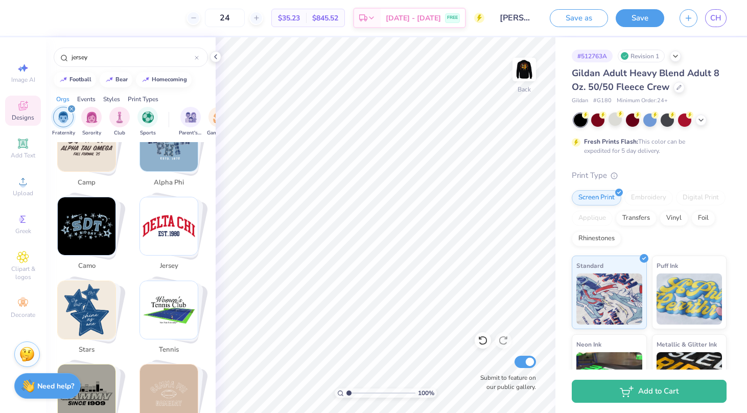
click at [151, 220] on img "Stack Card Button jersey" at bounding box center [169, 226] width 58 height 58
click at [163, 237] on img "Stack Card Button jersey" at bounding box center [169, 226] width 58 height 58
click at [164, 261] on span "jersey" at bounding box center [168, 266] width 33 height 10
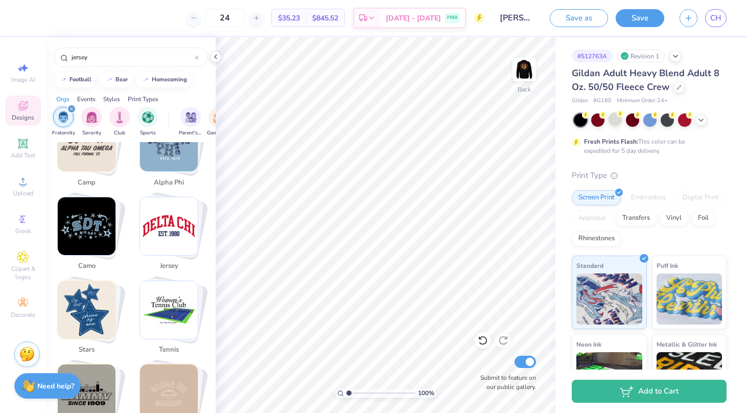
click at [169, 295] on img "Stack Card Button tennis" at bounding box center [169, 310] width 58 height 58
click at [92, 216] on img "Stack Card Button camo" at bounding box center [87, 226] width 58 height 58
click at [171, 225] on img "Stack Card Button jersey" at bounding box center [169, 226] width 58 height 58
type input "jersey"
click at [171, 261] on span "jersey" at bounding box center [168, 266] width 33 height 10
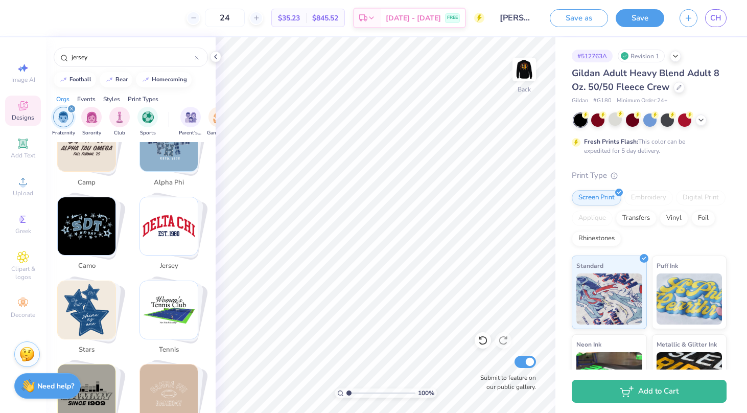
click at [169, 220] on img "Stack Card Button jersey" at bounding box center [169, 226] width 58 height 58
click at [168, 228] on img "Stack Card Button jersey" at bounding box center [169, 226] width 58 height 58
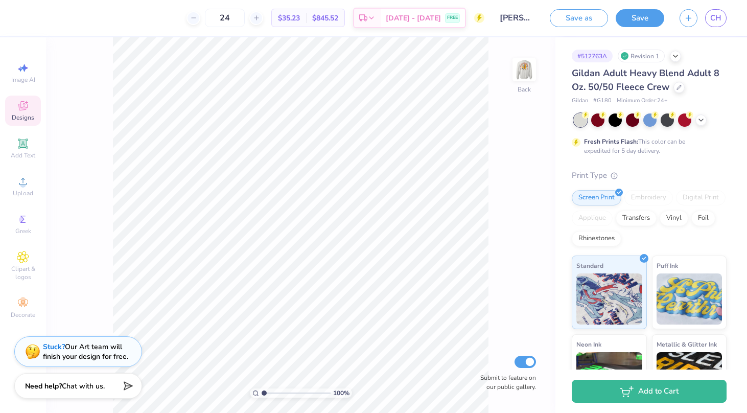
click at [26, 118] on span "Designs" at bounding box center [23, 117] width 22 height 8
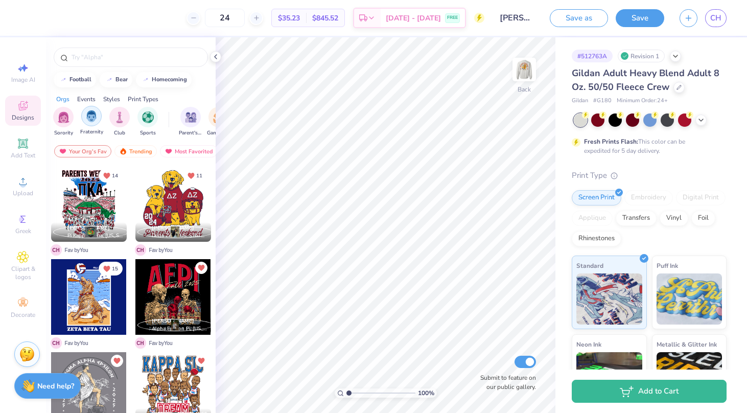
click at [95, 123] on div "filter for Fraternity" at bounding box center [91, 116] width 20 height 20
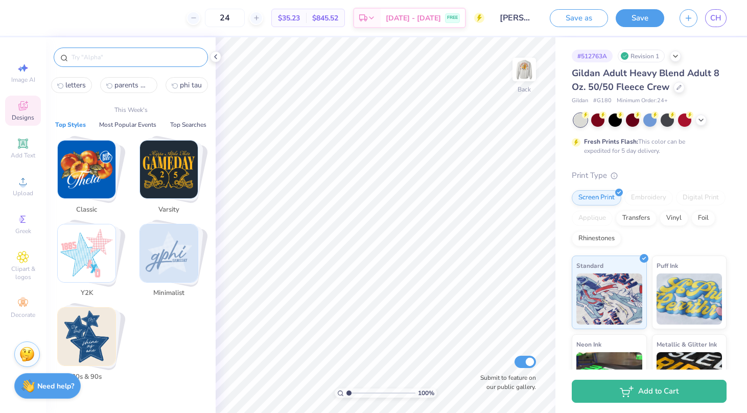
click at [115, 60] on input "text" at bounding box center [135, 57] width 131 height 10
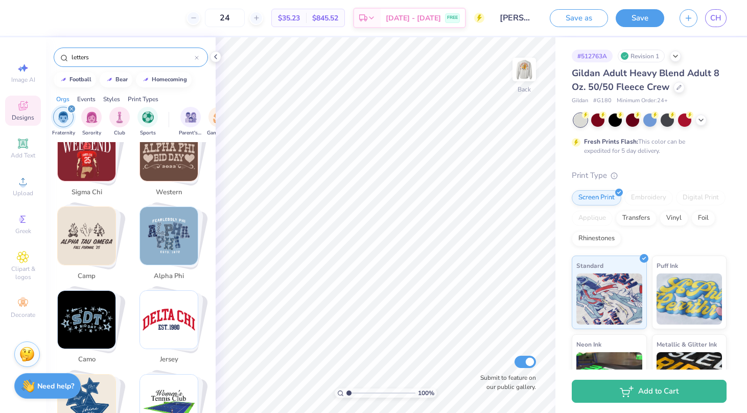
scroll to position [638, 0]
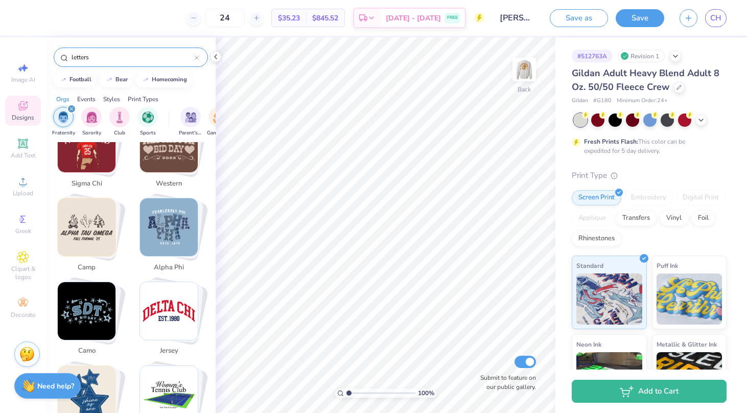
click at [174, 307] on img "Stack Card Button jersey" at bounding box center [169, 311] width 58 height 58
click at [178, 310] on img "Stack Card Button jersey" at bounding box center [169, 311] width 58 height 58
click at [101, 60] on input "jersey" at bounding box center [132, 57] width 124 height 10
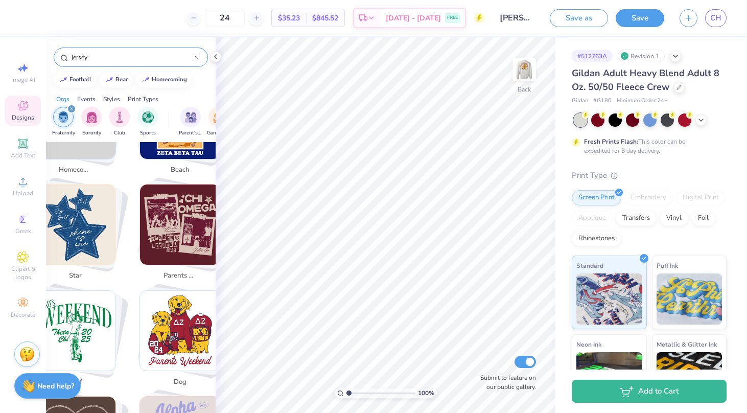
scroll to position [379, 0]
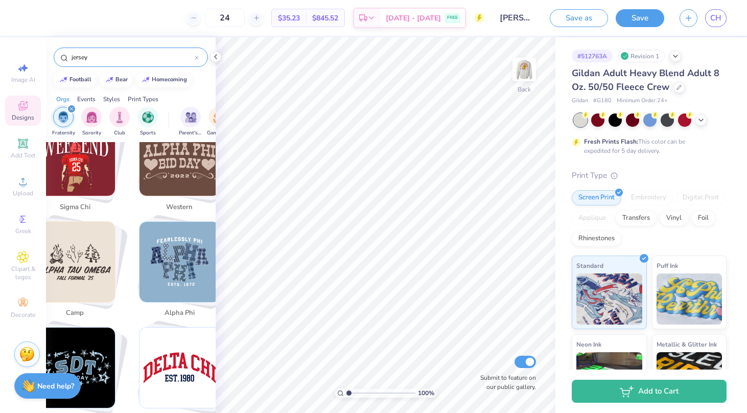
click at [181, 368] on img "Stack Card Button jersey" at bounding box center [179, 367] width 80 height 80
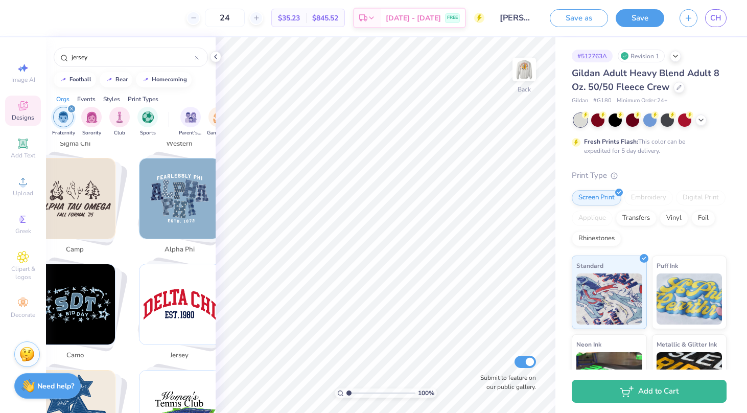
scroll to position [814, 1]
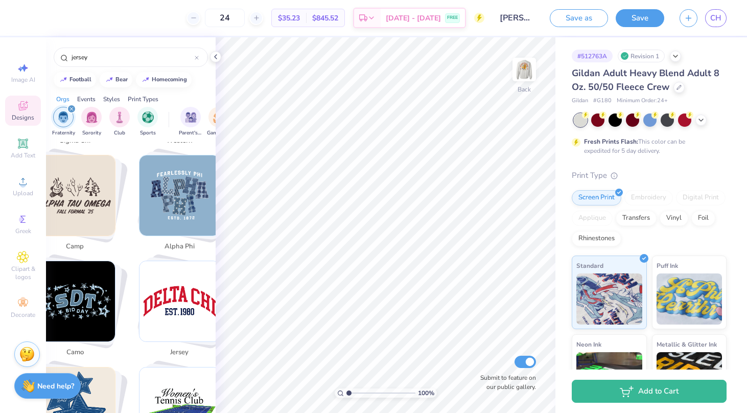
click at [184, 301] on img "Stack Card Button jersey" at bounding box center [179, 301] width 80 height 80
click at [69, 111] on div "filter for Fraternity" at bounding box center [71, 108] width 9 height 9
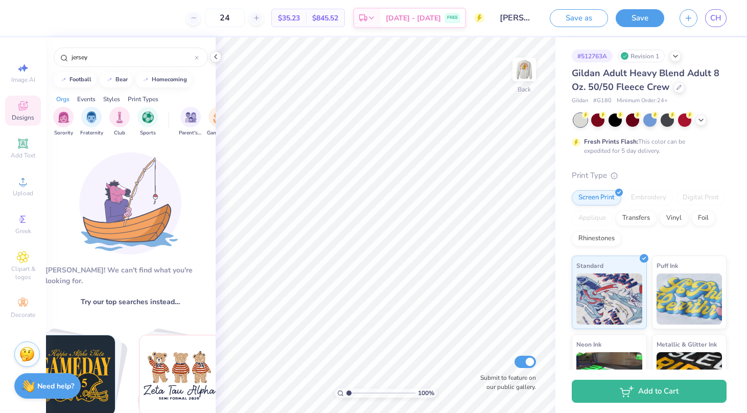
scroll to position [-1, 1]
click at [98, 335] on img "Stack Card Button football" at bounding box center [75, 375] width 80 height 80
click at [137, 346] on div "bear" at bounding box center [183, 384] width 100 height 101
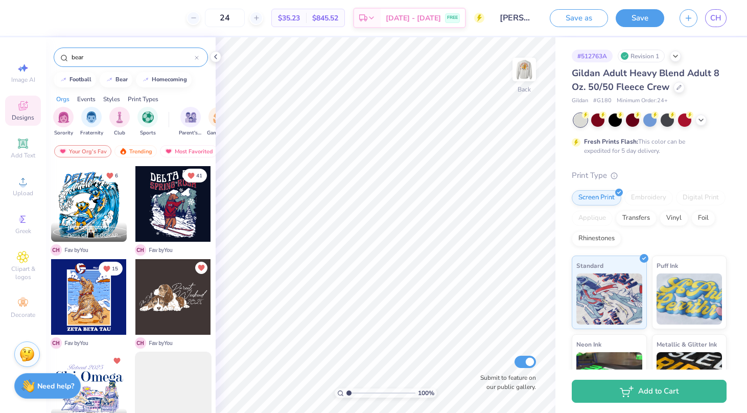
drag, startPoint x: 105, startPoint y: 60, endPoint x: 74, endPoint y: 60, distance: 31.2
click at [75, 60] on input "bear" at bounding box center [132, 57] width 124 height 10
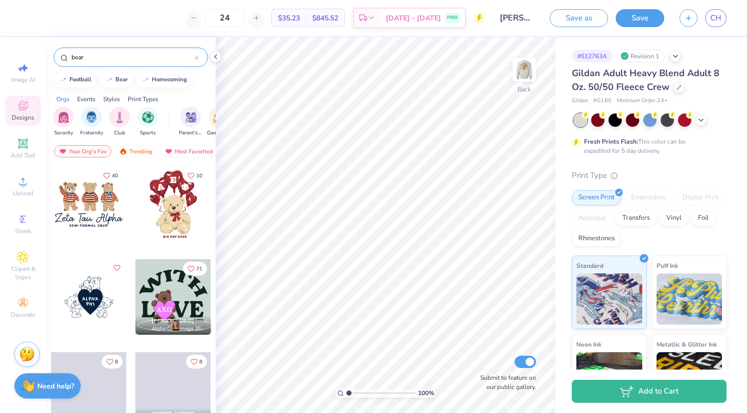
type input "b"
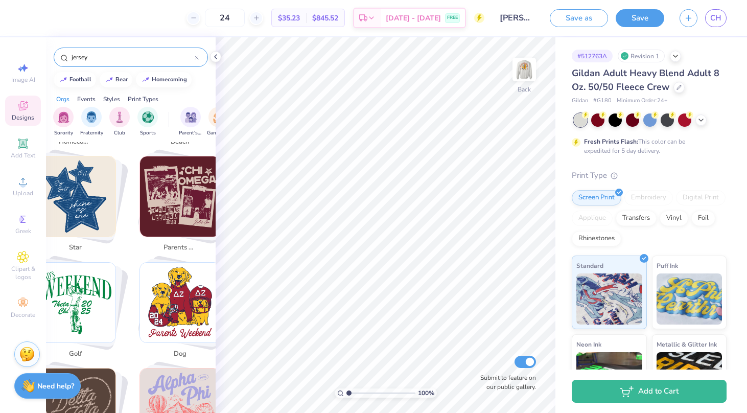
scroll to position [400, 0]
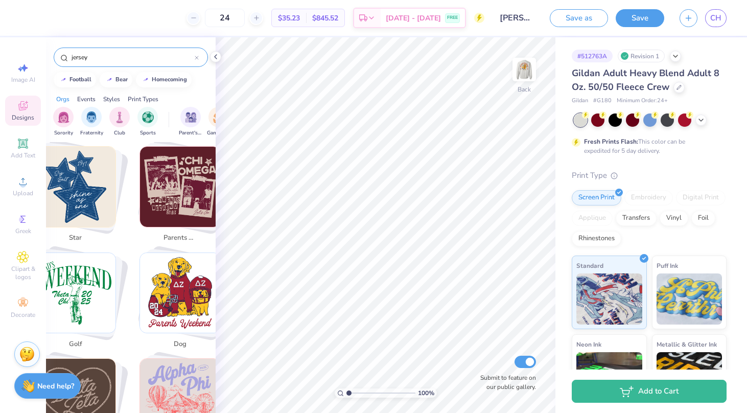
click at [164, 185] on img "Stack Card Button parents weekend" at bounding box center [180, 187] width 80 height 80
type input "parents weekend"
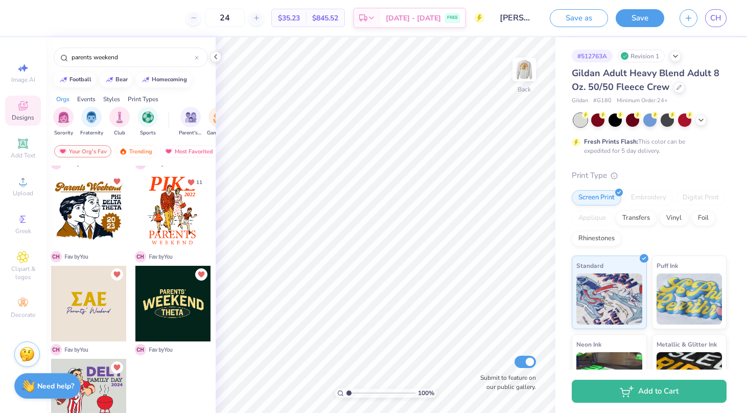
scroll to position [551, 0]
click at [78, 317] on div at bounding box center [89, 304] width 76 height 76
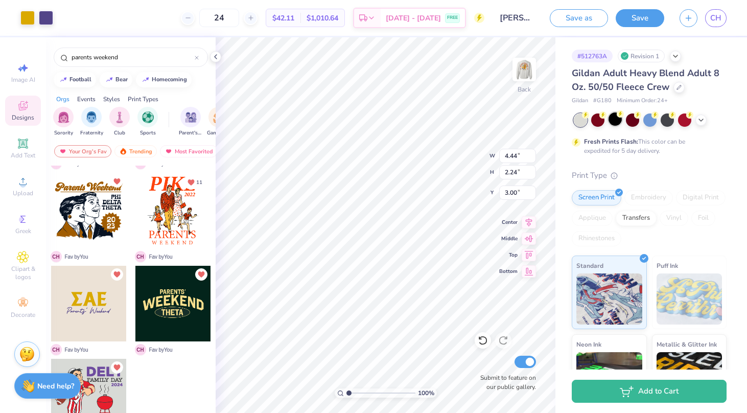
click at [614, 122] on div at bounding box center [614, 118] width 13 height 13
click at [188, 303] on div at bounding box center [173, 304] width 76 height 76
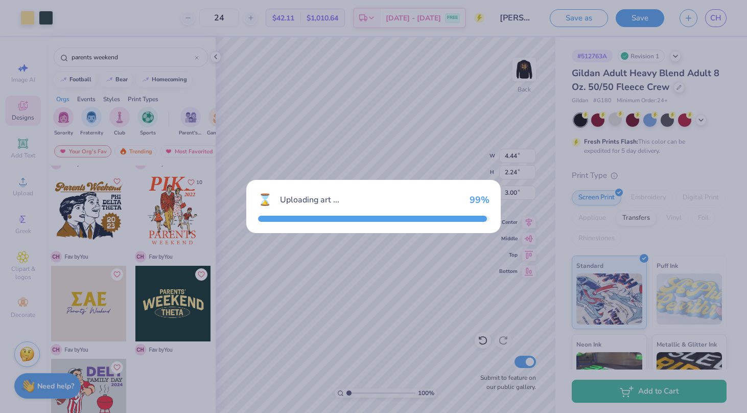
type input "11.88"
type input "5.58"
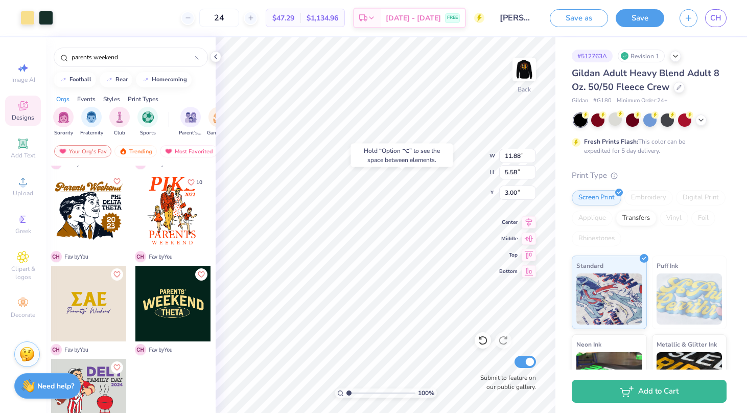
type input "7.45"
click at [428, 153] on body "Art colors 24 $47.29 Per Item $1,134.96 Total Est. Delivery Sep 10 - 13 FREE De…" at bounding box center [373, 206] width 747 height 413
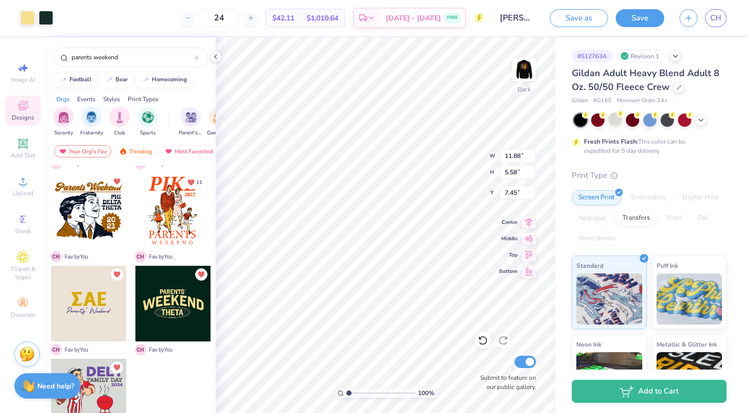
type input "3.00"
type input "9.67"
type input "4.54"
type input "2.16"
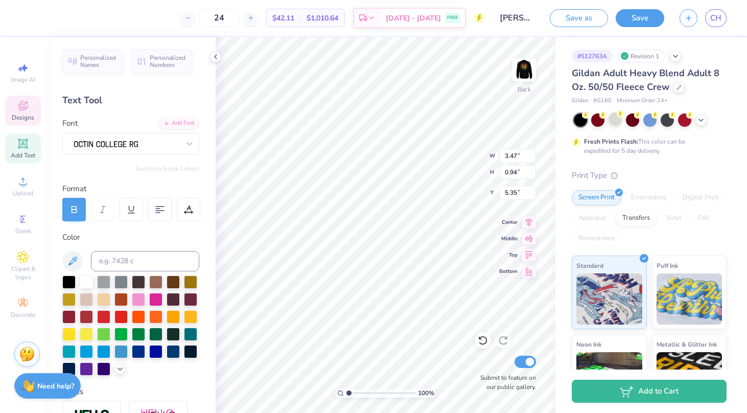
type textarea "PHI TAU"
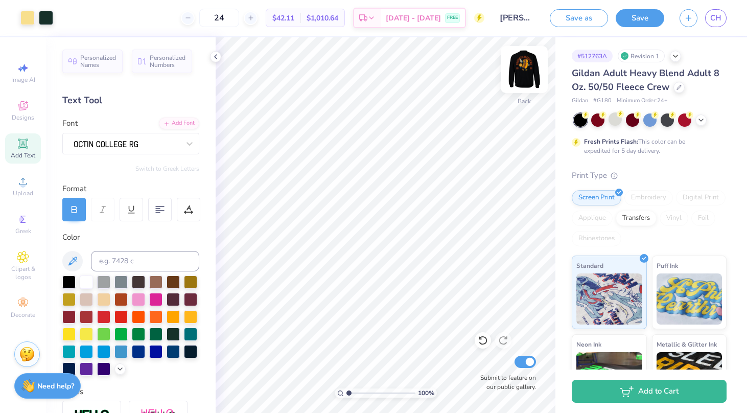
click at [530, 65] on img at bounding box center [523, 69] width 41 height 41
click at [46, 15] on div at bounding box center [46, 17] width 14 height 14
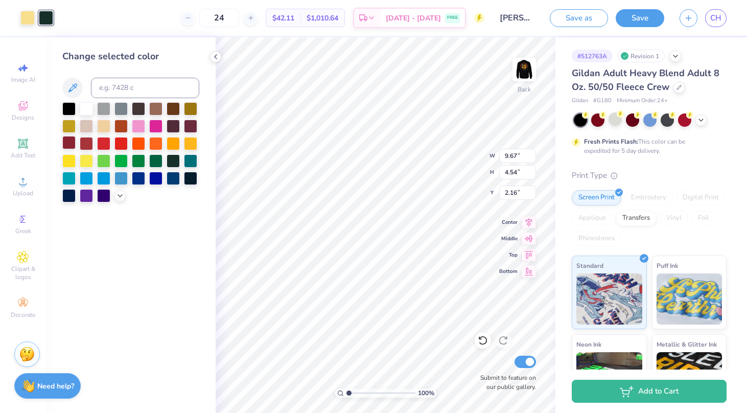
click at [69, 144] on div at bounding box center [68, 142] width 13 height 13
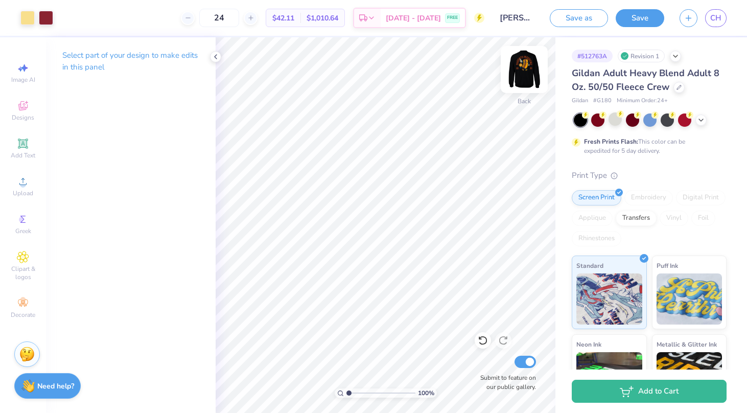
click at [522, 70] on img at bounding box center [523, 69] width 41 height 41
click at [536, 66] on img at bounding box center [523, 69] width 41 height 41
click at [46, 12] on div at bounding box center [46, 17] width 14 height 14
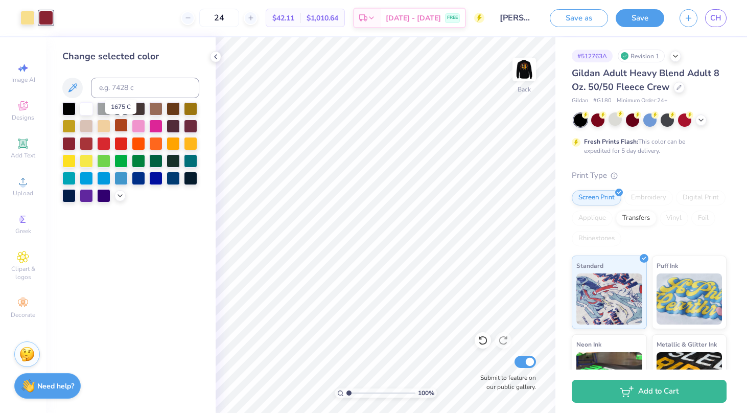
click at [128, 128] on div at bounding box center [120, 124] width 13 height 13
click at [511, 76] on img at bounding box center [523, 69] width 41 height 41
click at [522, 75] on img at bounding box center [523, 69] width 41 height 41
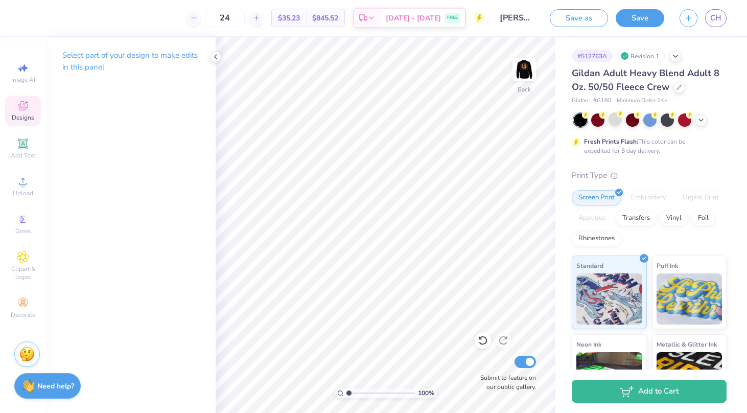
click at [21, 113] on span "Designs" at bounding box center [23, 117] width 22 height 8
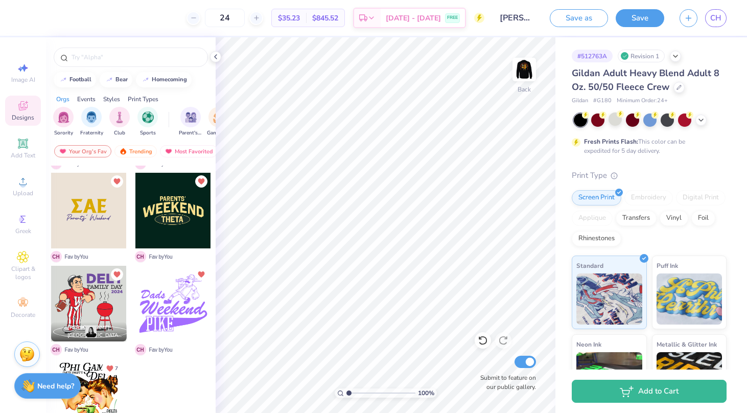
scroll to position [2410, 0]
click at [94, 213] on div at bounding box center [89, 211] width 76 height 76
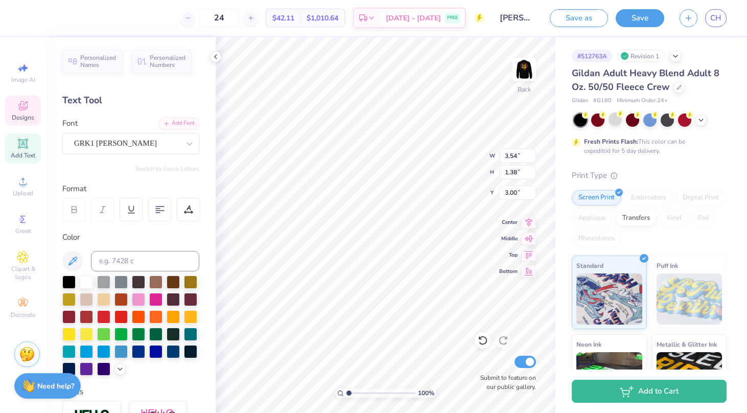
type textarea "S"
type textarea "P"
type textarea "FKT"
type input "4.23"
type input "1.38"
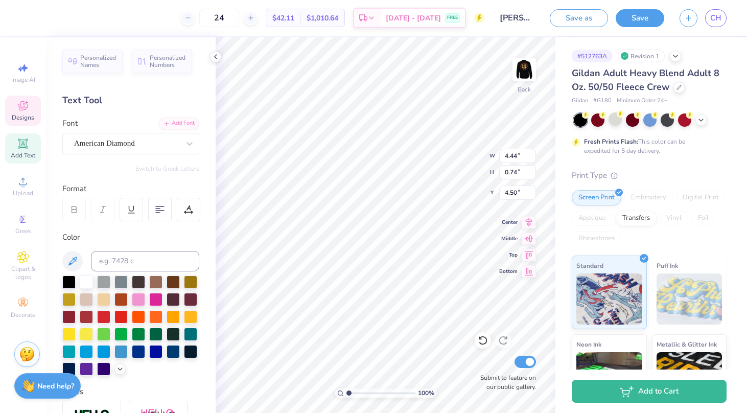
type input "3.00"
click at [8, 20] on div "Art colors" at bounding box center [26, 18] width 53 height 36
click at [31, 18] on div at bounding box center [27, 17] width 14 height 14
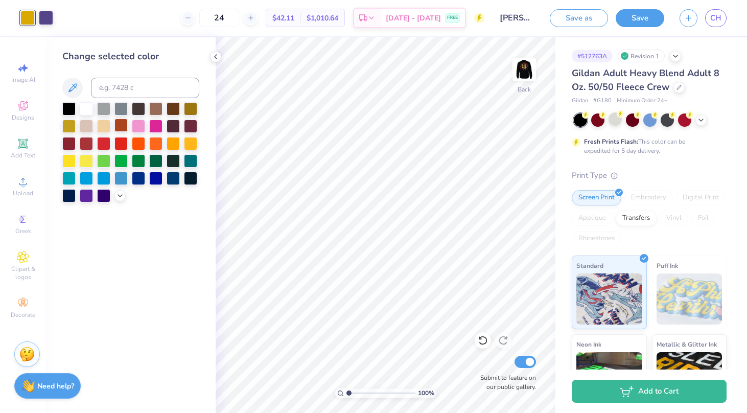
click at [117, 128] on div at bounding box center [120, 124] width 13 height 13
click at [51, 14] on div at bounding box center [46, 17] width 14 height 14
click at [80, 107] on div at bounding box center [86, 107] width 13 height 13
click at [119, 126] on div at bounding box center [120, 124] width 13 height 13
click at [84, 107] on div at bounding box center [86, 107] width 13 height 13
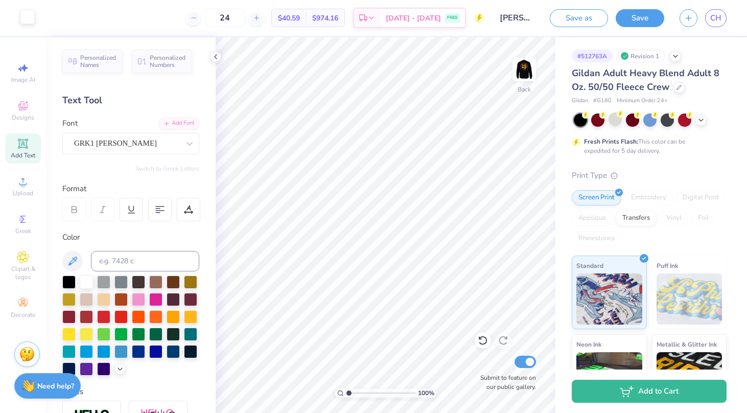
click at [29, 21] on div at bounding box center [27, 17] width 14 height 14
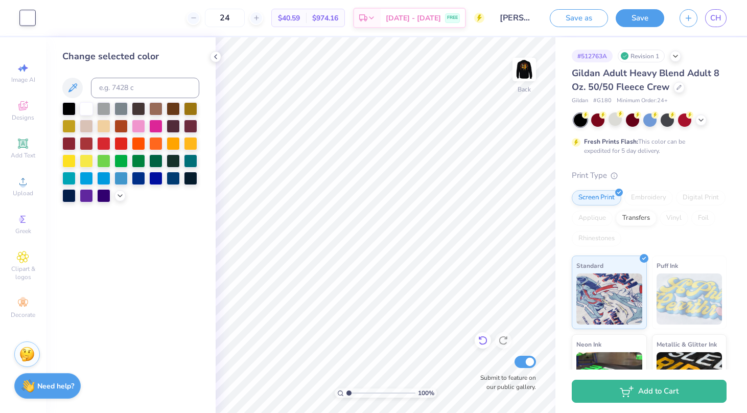
click at [485, 343] on icon at bounding box center [482, 340] width 10 height 10
click at [485, 342] on icon at bounding box center [482, 340] width 10 height 10
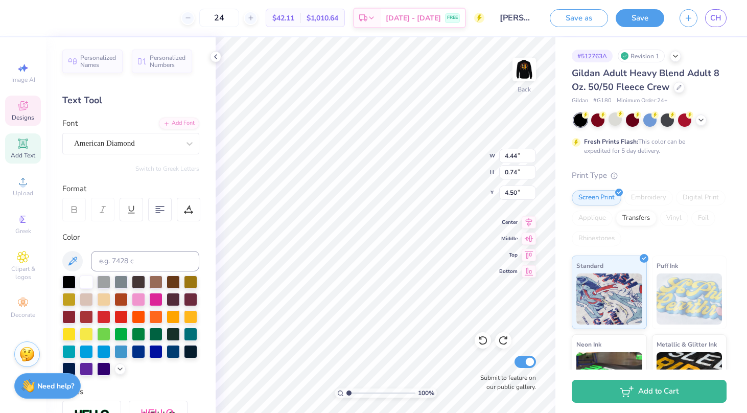
type textarea "Parents’ Weekend 2025"
type input "4.38"
type textarea "Parents’ Weekend '25"
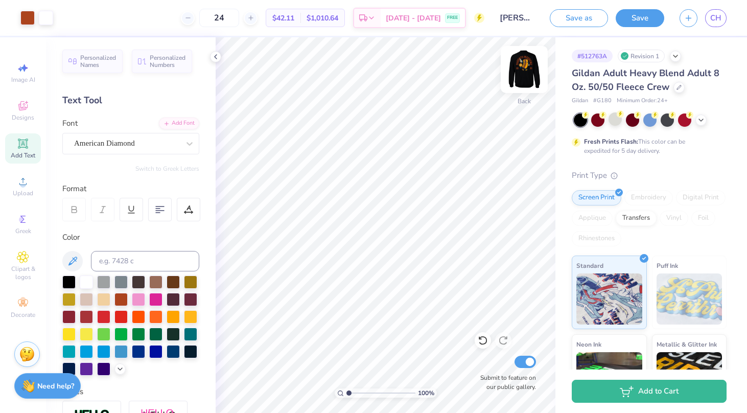
click at [522, 70] on img at bounding box center [523, 69] width 41 height 41
click at [25, 17] on div at bounding box center [27, 17] width 14 height 14
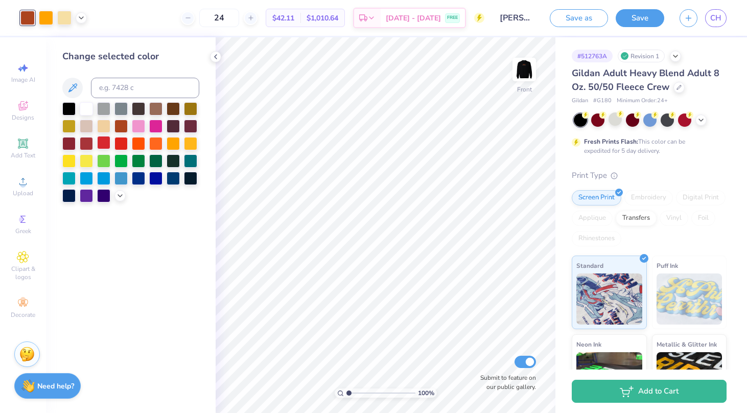
click at [101, 146] on div at bounding box center [103, 142] width 13 height 13
click at [530, 65] on img at bounding box center [523, 69] width 41 height 41
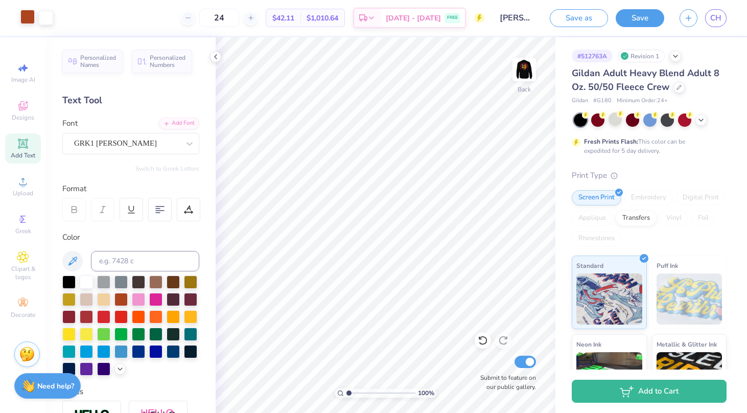
click at [20, 14] on div at bounding box center [27, 17] width 14 height 14
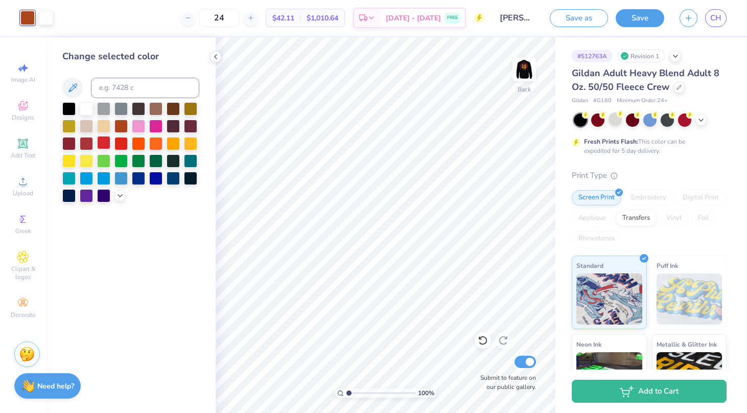
click at [103, 146] on div at bounding box center [103, 142] width 13 height 13
click at [524, 66] on img at bounding box center [523, 69] width 41 height 41
click at [527, 64] on img at bounding box center [523, 69] width 41 height 41
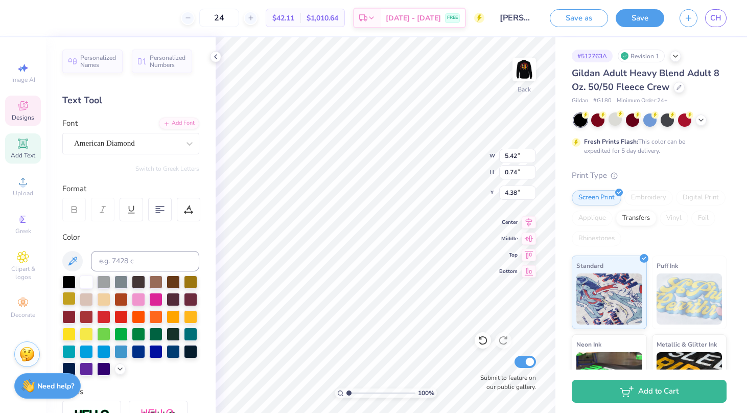
click at [69, 302] on div at bounding box center [68, 298] width 13 height 13
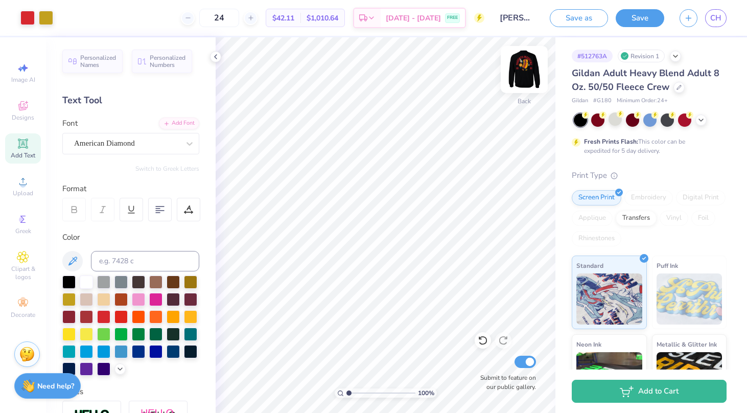
click at [516, 67] on img at bounding box center [523, 69] width 41 height 41
click at [520, 71] on img at bounding box center [523, 69] width 41 height 41
click at [42, 22] on div at bounding box center [46, 17] width 14 height 14
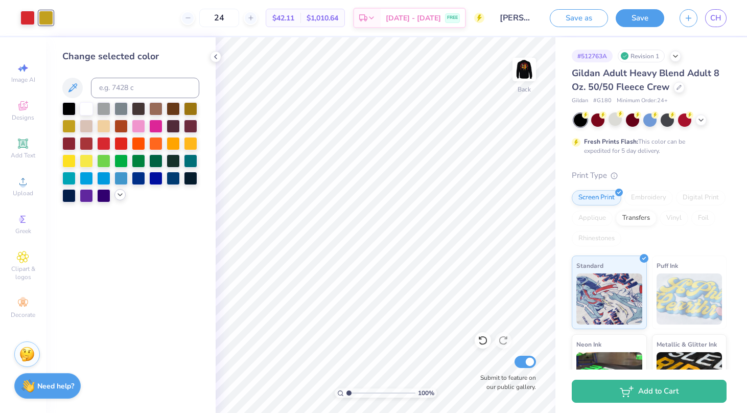
click at [124, 194] on icon at bounding box center [120, 194] width 8 height 8
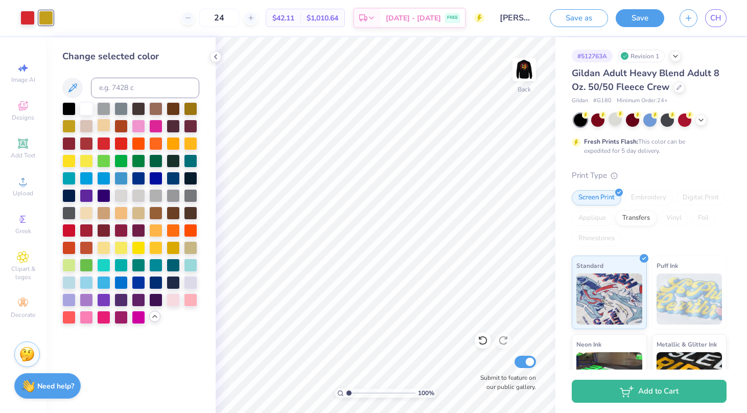
click at [102, 125] on div at bounding box center [103, 124] width 13 height 13
click at [88, 217] on div at bounding box center [86, 211] width 13 height 13
click at [519, 79] on img at bounding box center [523, 69] width 41 height 41
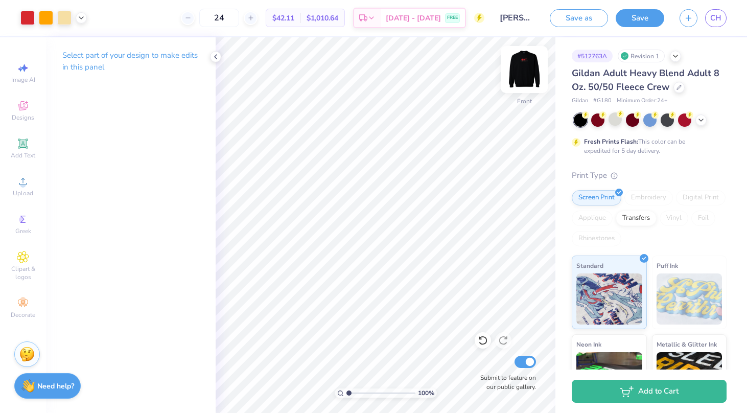
click at [515, 66] on img at bounding box center [523, 69] width 41 height 41
click at [50, 15] on div at bounding box center [46, 17] width 14 height 14
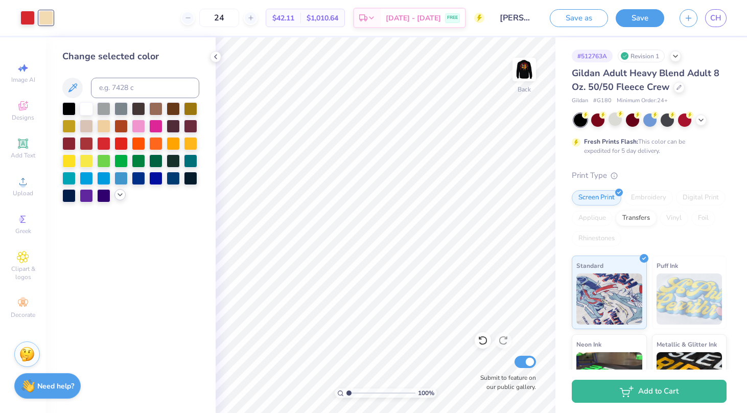
click at [122, 199] on icon at bounding box center [120, 194] width 8 height 8
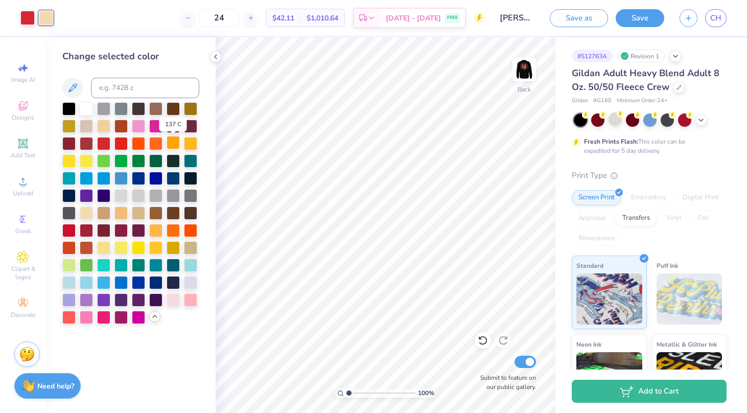
click at [174, 146] on div at bounding box center [172, 142] width 13 height 13
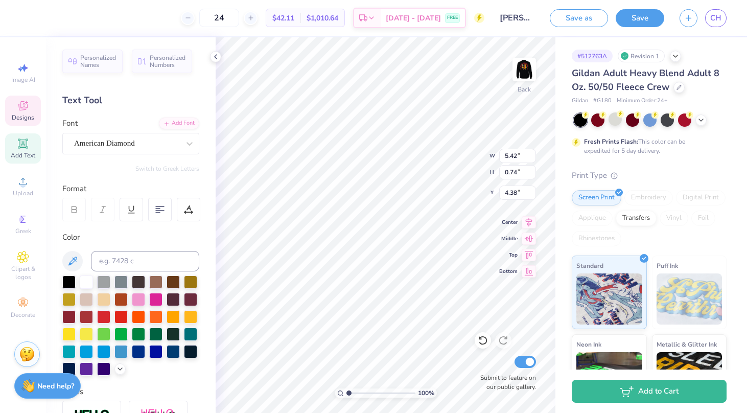
type input "4.01"
type input "4.38"
click at [43, 20] on div at bounding box center [46, 17] width 14 height 14
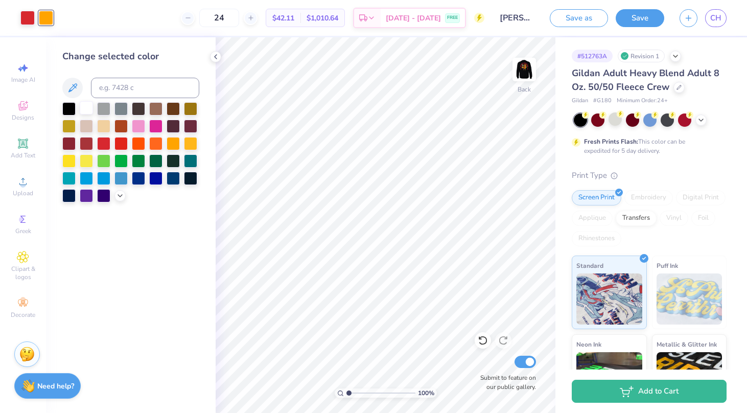
click at [84, 113] on div at bounding box center [86, 107] width 13 height 13
click at [524, 73] on img at bounding box center [523, 69] width 41 height 41
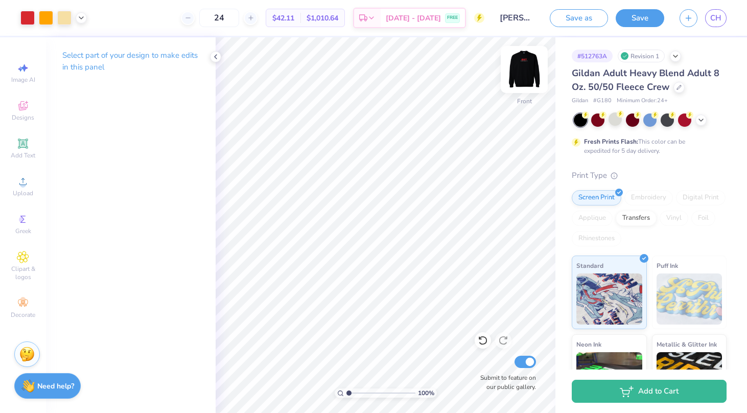
click at [521, 73] on img at bounding box center [523, 69] width 41 height 41
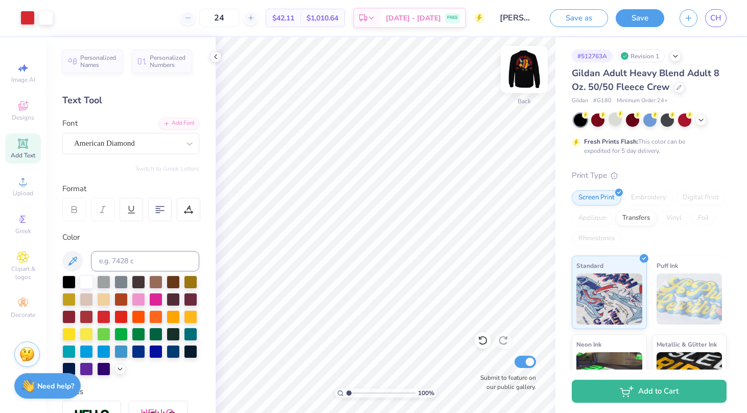
click at [521, 70] on img at bounding box center [523, 69] width 41 height 41
click at [524, 81] on img at bounding box center [523, 69] width 41 height 41
click at [627, 20] on button "Save" at bounding box center [639, 17] width 49 height 18
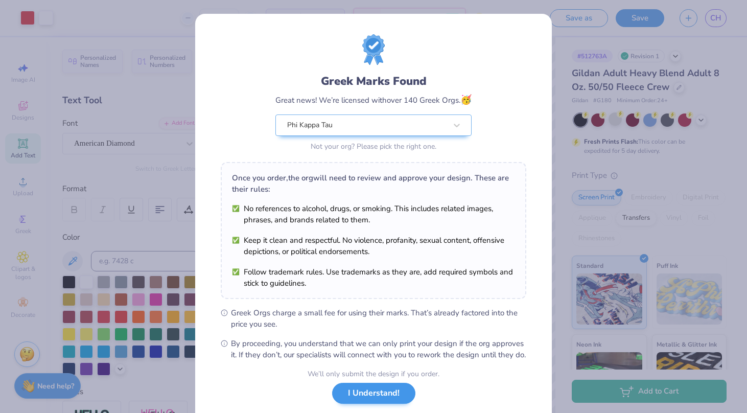
click at [384, 400] on button "I Understand!" at bounding box center [373, 392] width 83 height 21
